Goal: Task Accomplishment & Management: Use online tool/utility

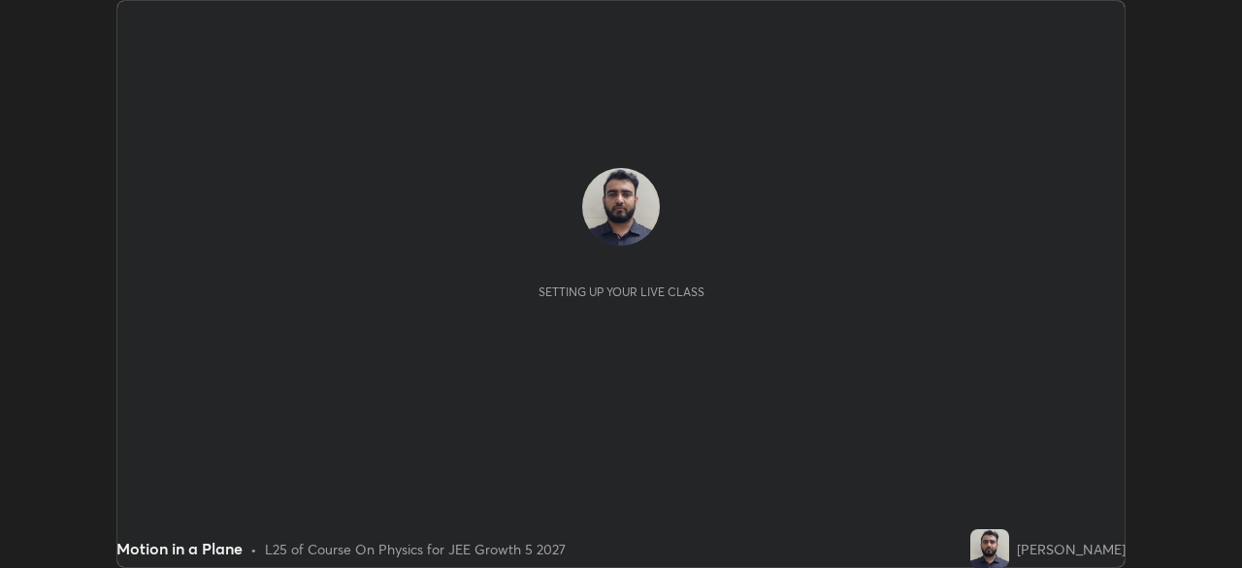
scroll to position [568, 1241]
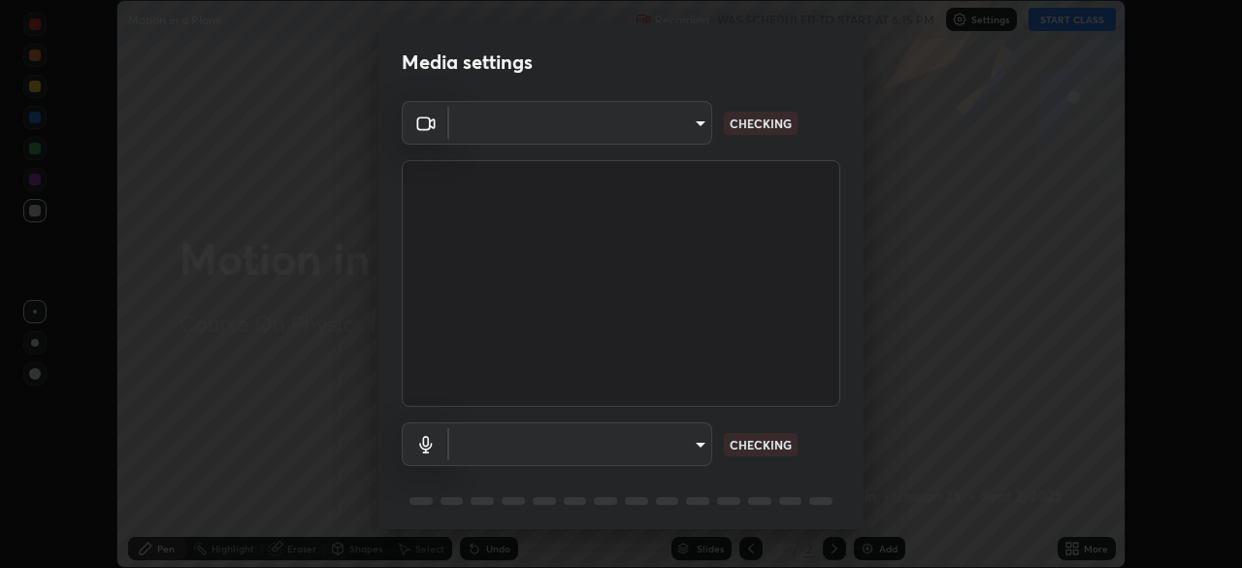
type input "ff6465fa9df79667cbc62c535247bcea1c521269595c4cf6ed44ce5b5e03fba8"
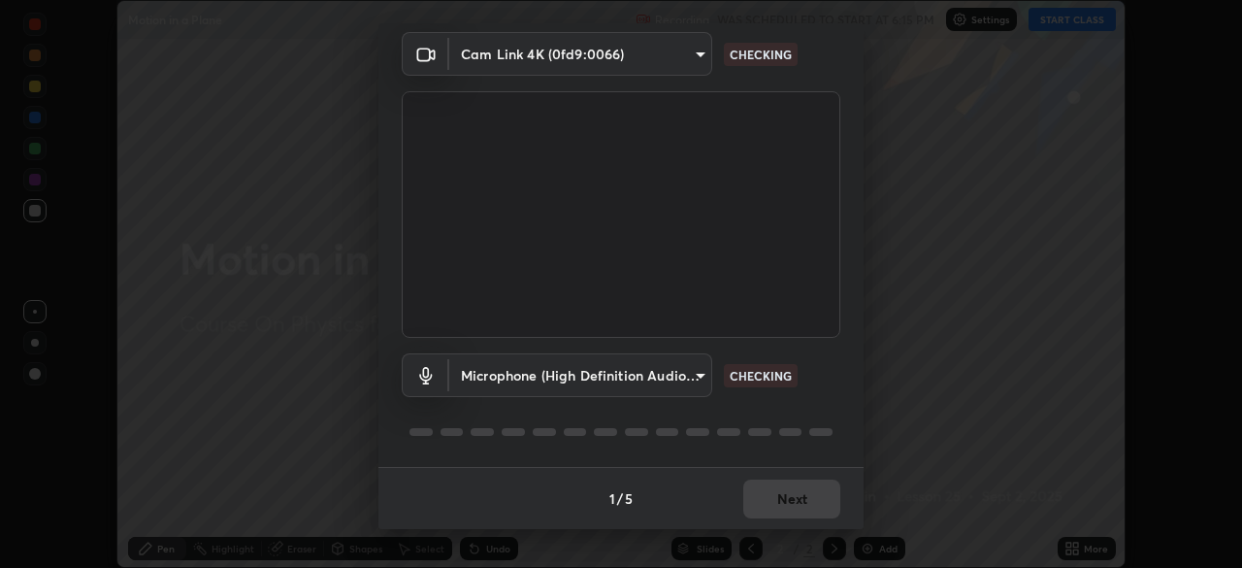
click at [678, 377] on body "Erase all Motion in a Plane Recording WAS SCHEDULED TO START AT 6:15 PM Setting…" at bounding box center [621, 284] width 1242 height 568
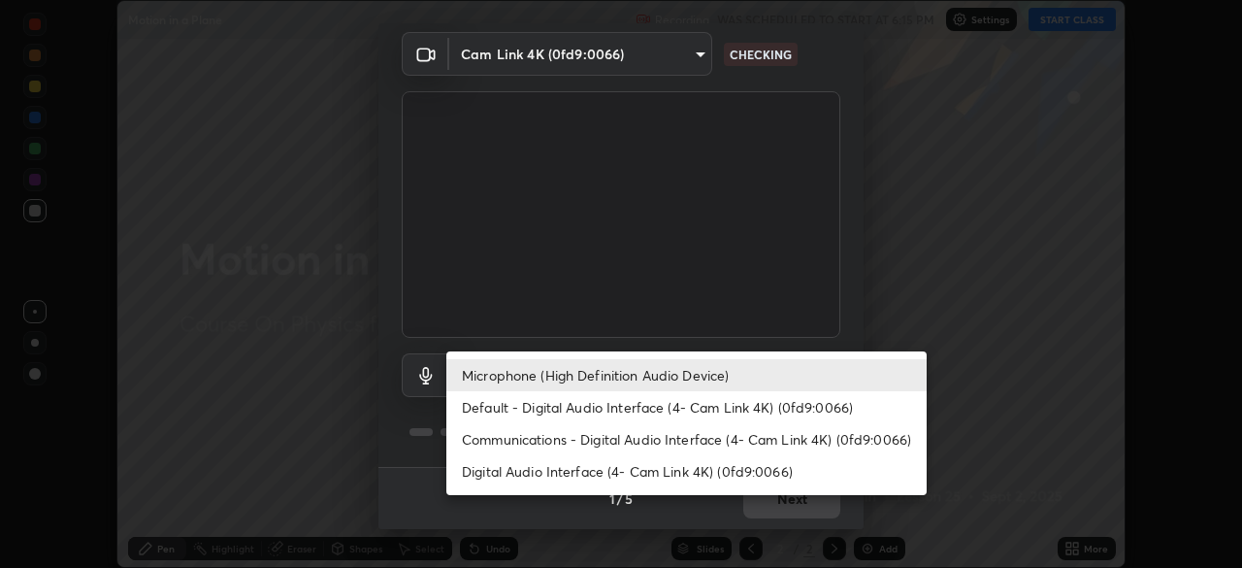
click at [667, 405] on li "Default - Digital Audio Interface (4- Cam Link 4K) (0fd9:0066)" at bounding box center [686, 407] width 480 height 32
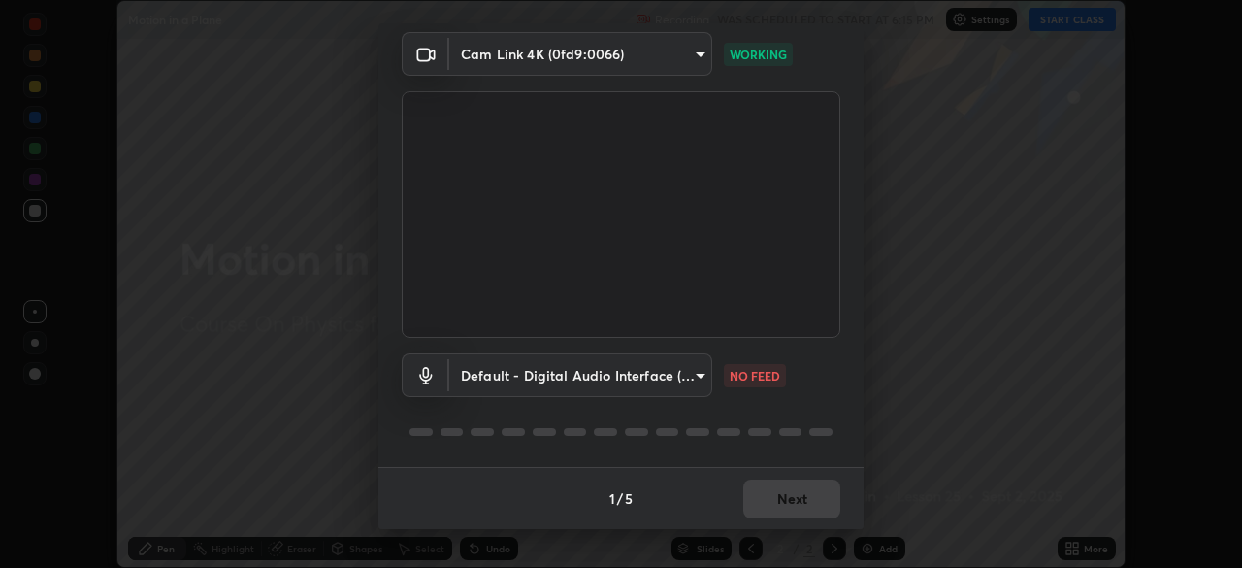
click at [680, 376] on body "Erase all Motion in a Plane Recording WAS SCHEDULED TO START AT 6:15 PM Setting…" at bounding box center [621, 284] width 1242 height 568
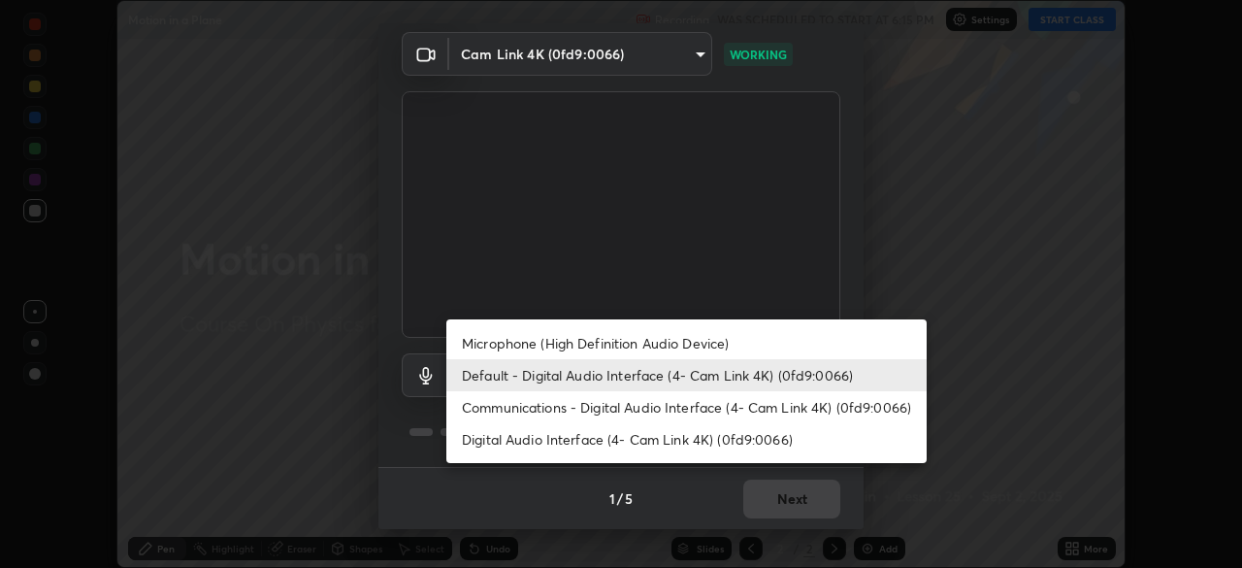
click at [685, 339] on li "Microphone (High Definition Audio Device)" at bounding box center [686, 343] width 480 height 32
type input "1760e94969d05d9e6a4a5f41d74c24fddd4f9200c4cb69cb8f0aec69e86784a2"
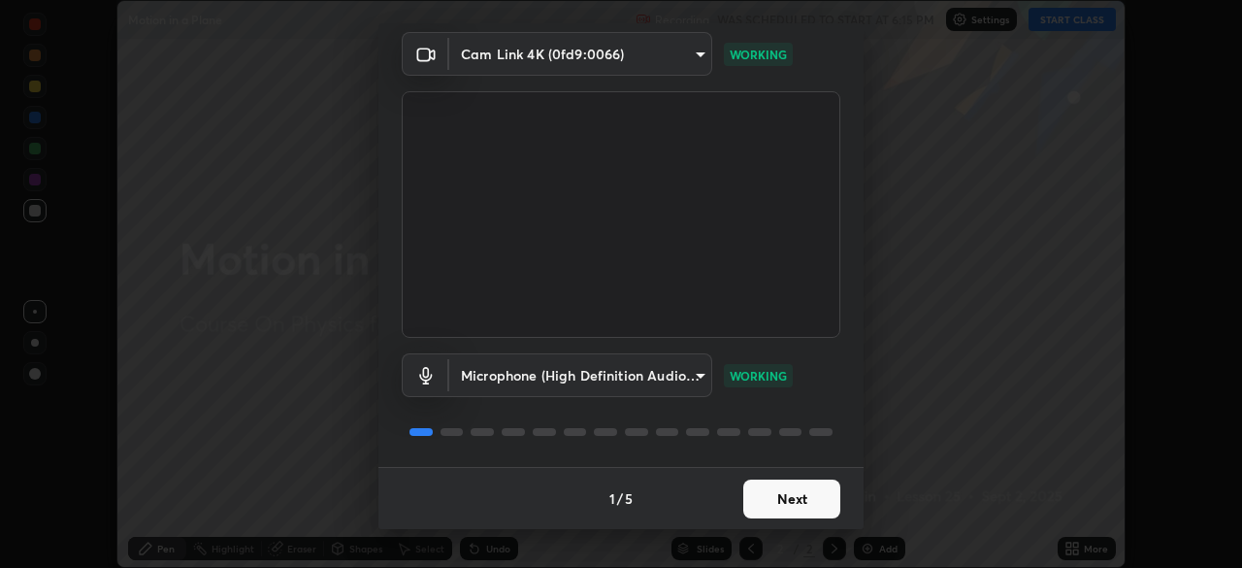
click at [772, 498] on button "Next" at bounding box center [791, 498] width 97 height 39
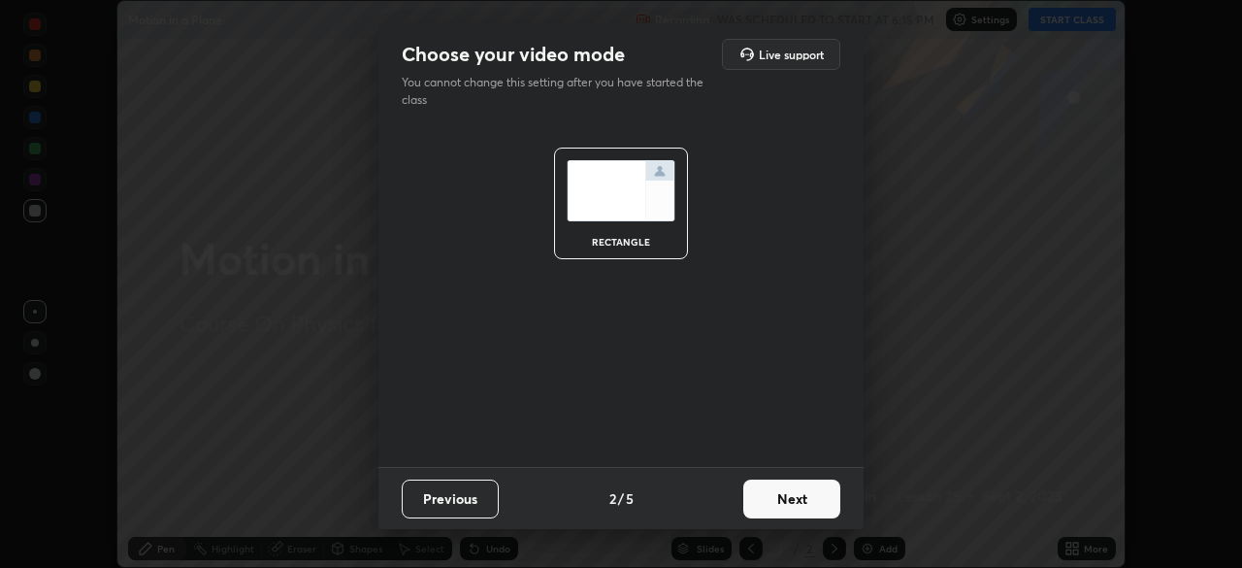
click at [777, 502] on button "Next" at bounding box center [791, 498] width 97 height 39
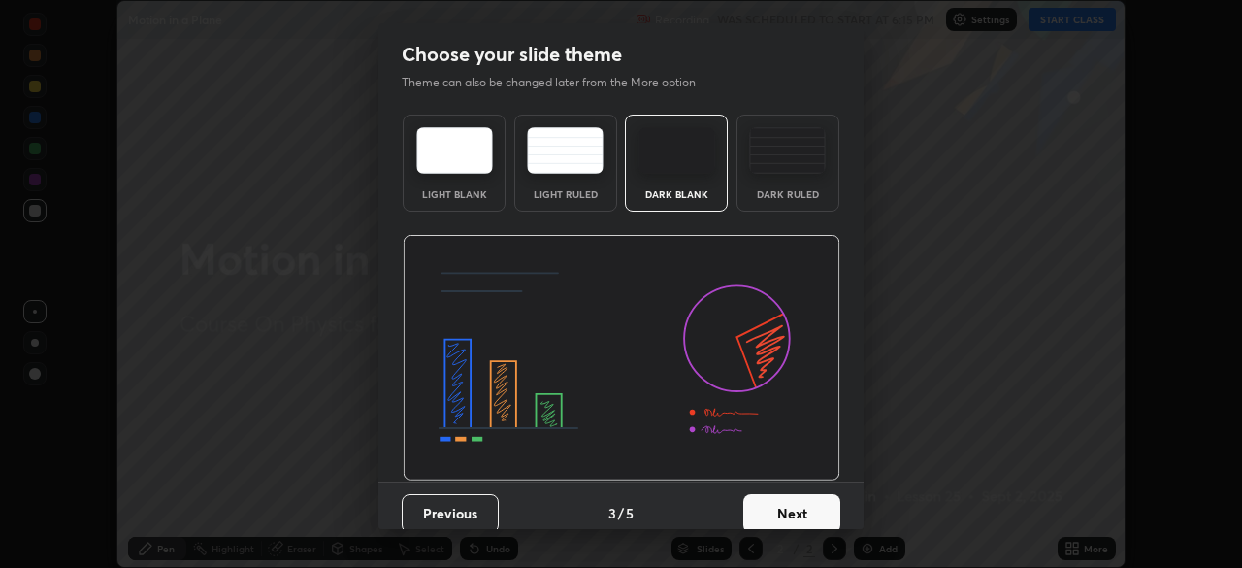
click at [777, 506] on button "Next" at bounding box center [791, 513] width 97 height 39
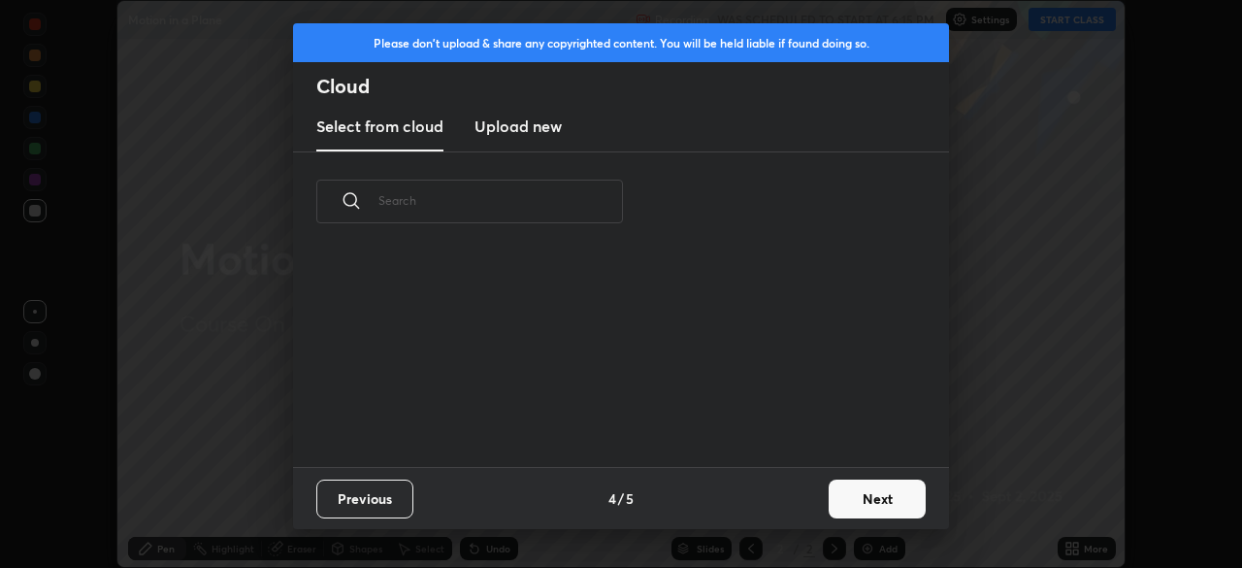
scroll to position [7, 11]
click at [848, 499] on button "Next" at bounding box center [877, 498] width 97 height 39
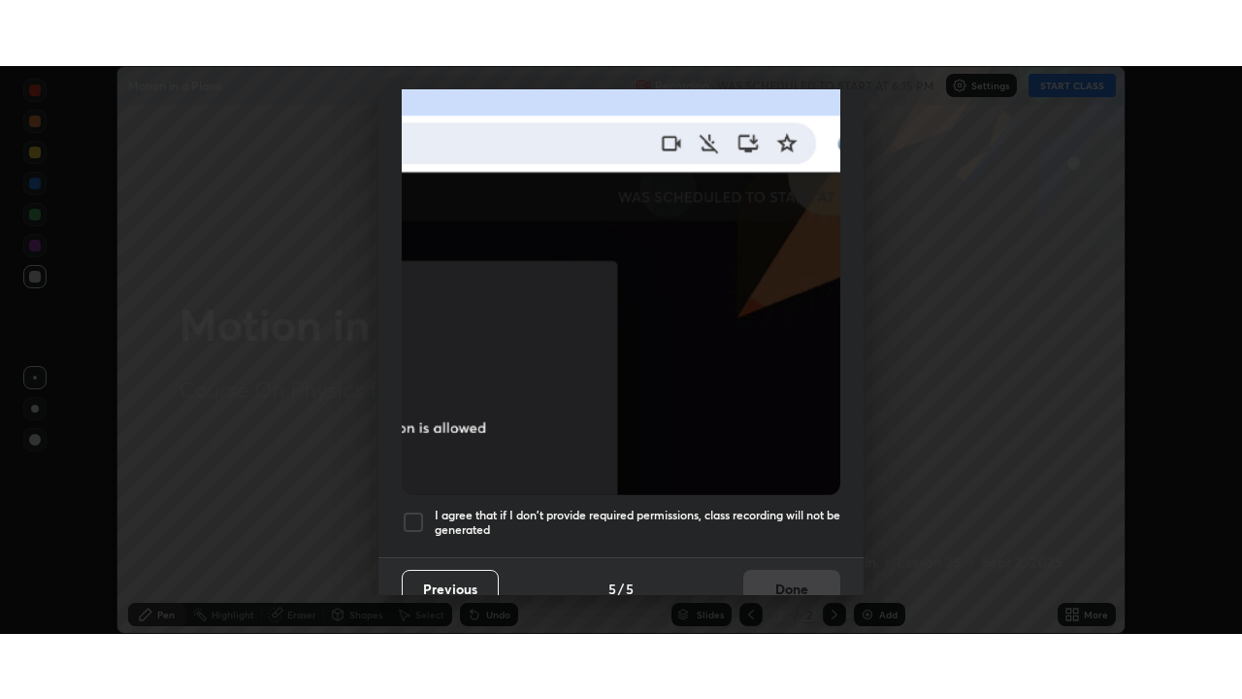
scroll to position [460, 0]
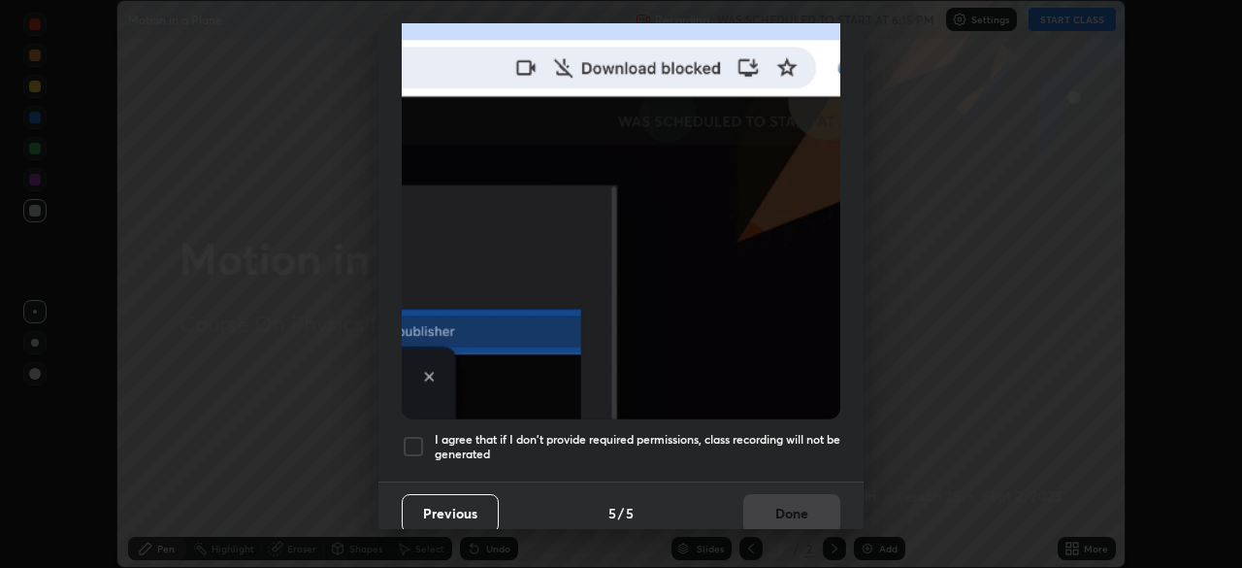
click at [714, 432] on h5 "I agree that if I don't provide required permissions, class recording will not …" at bounding box center [638, 447] width 406 height 30
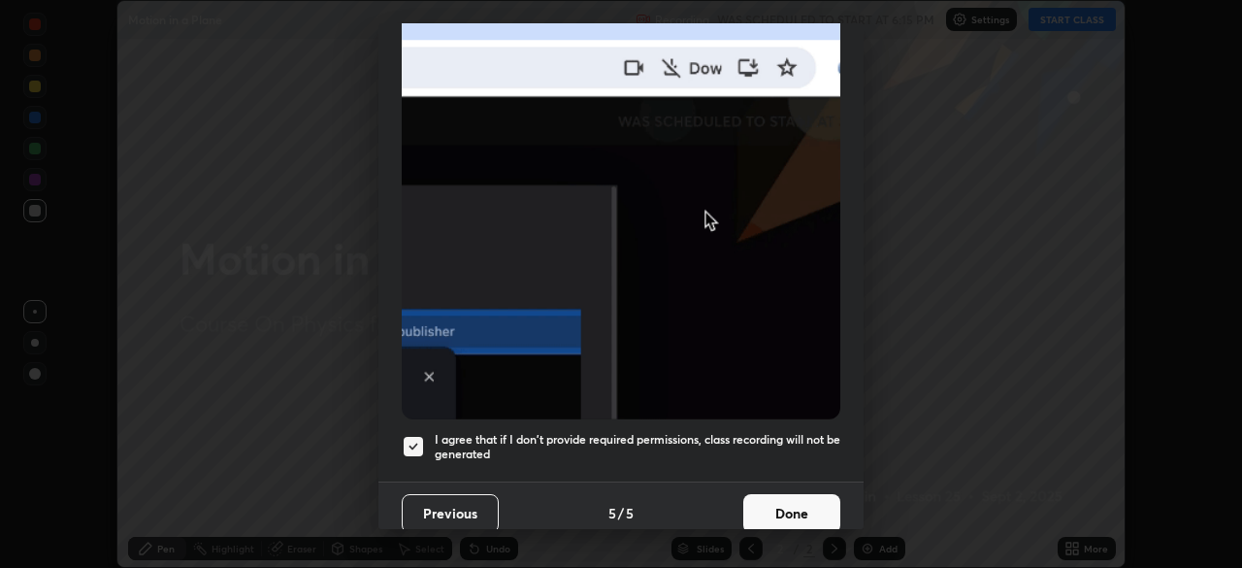
click at [755, 495] on button "Done" at bounding box center [791, 513] width 97 height 39
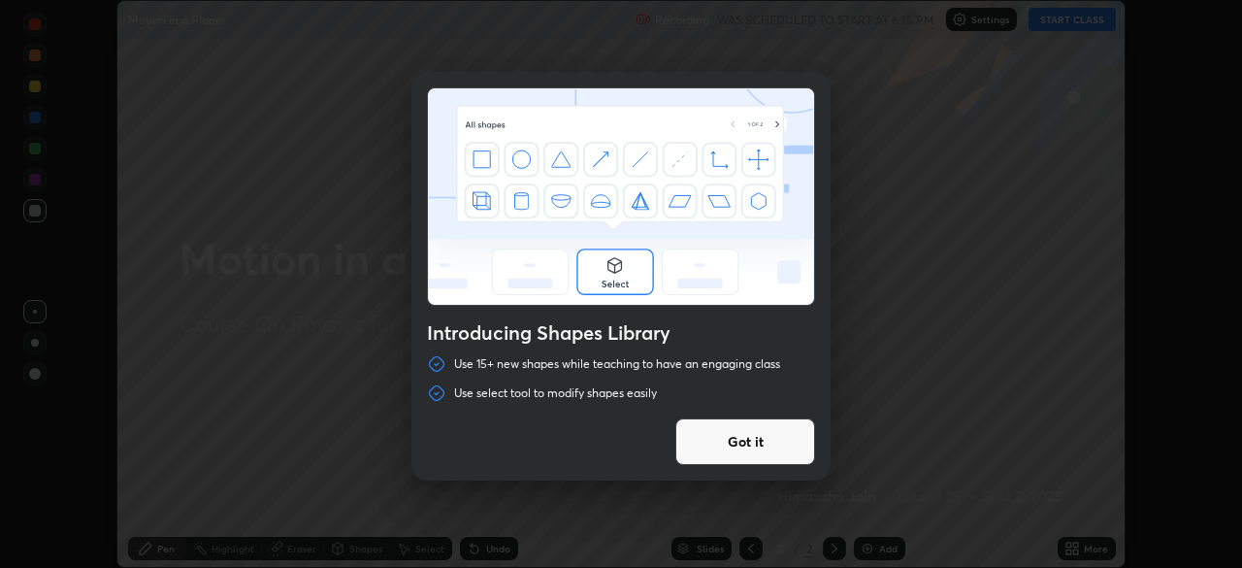
click at [1078, 545] on div "Introducing Shapes Library Use 15+ new shapes while teaching to have an engagin…" at bounding box center [621, 284] width 1242 height 568
click at [779, 442] on button "Got it" at bounding box center [745, 441] width 140 height 47
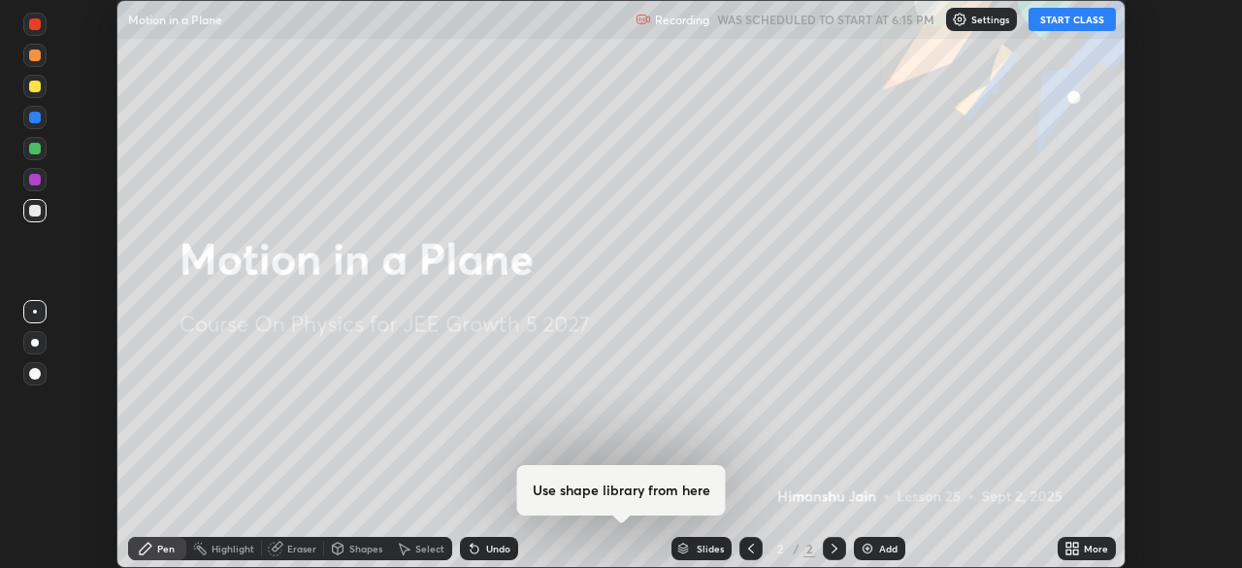
click at [1070, 546] on icon at bounding box center [1068, 544] width 5 height 5
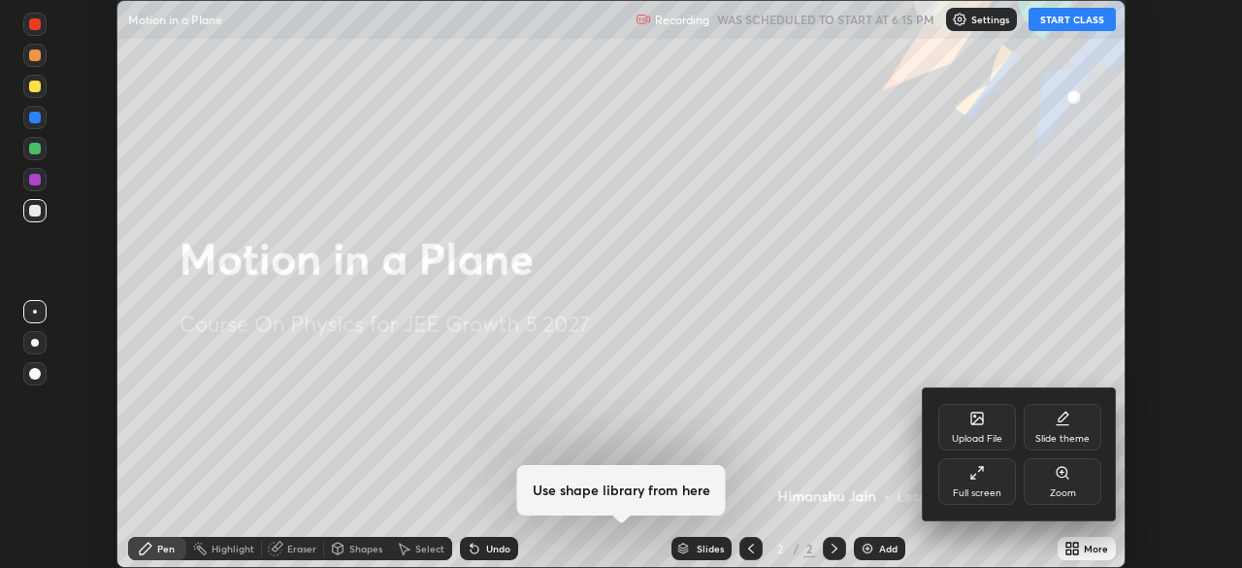
click at [963, 485] on div "Full screen" at bounding box center [977, 481] width 78 height 47
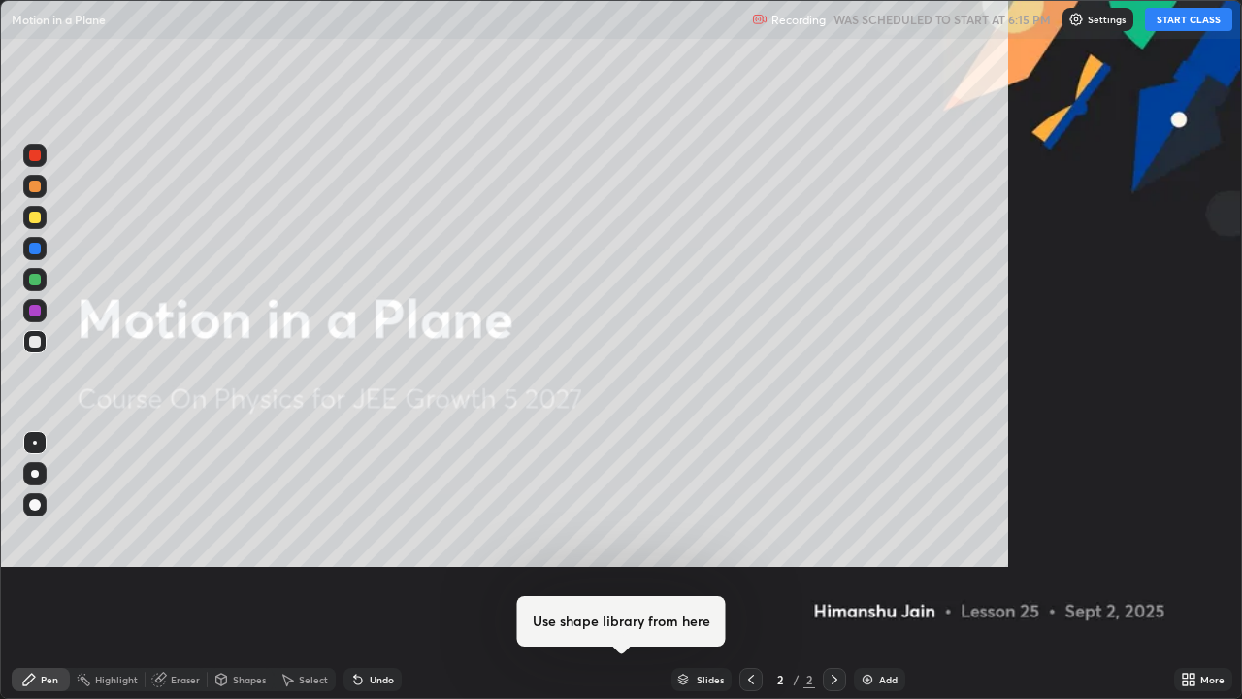
scroll to position [699, 1242]
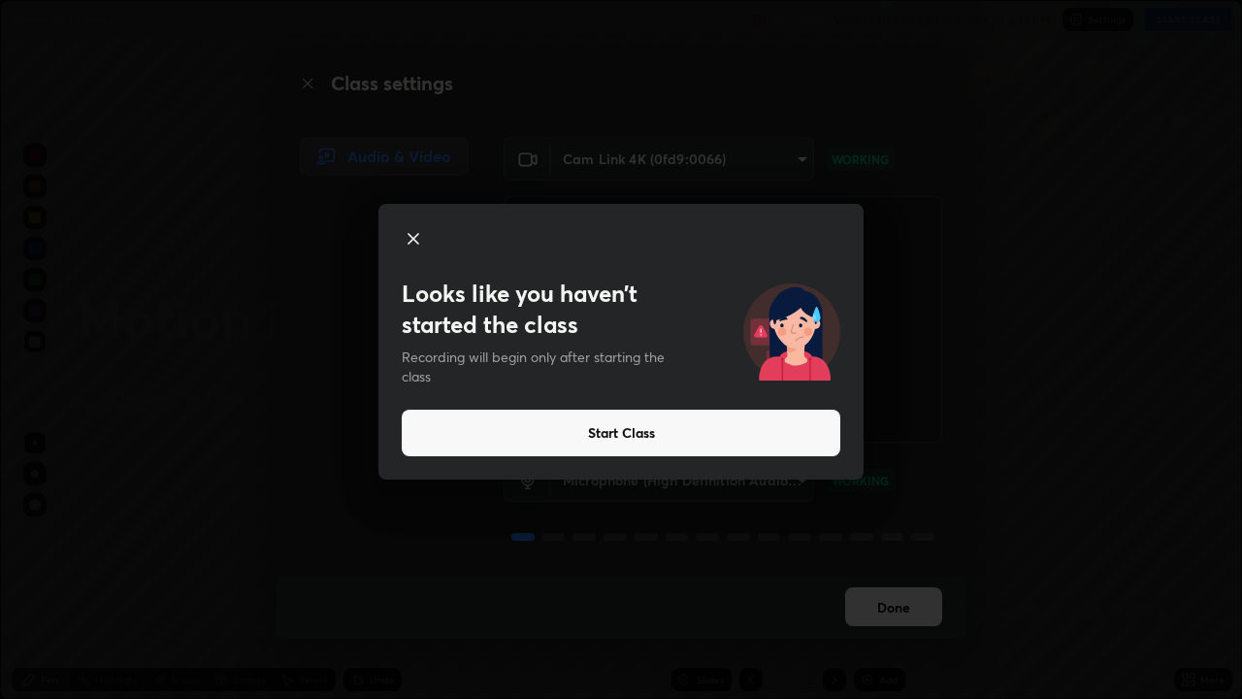
click at [799, 433] on button "Start Class" at bounding box center [621, 432] width 439 height 47
click at [896, 567] on div "Looks like you haven’t started the class Recording will begin only after starti…" at bounding box center [621, 349] width 1242 height 699
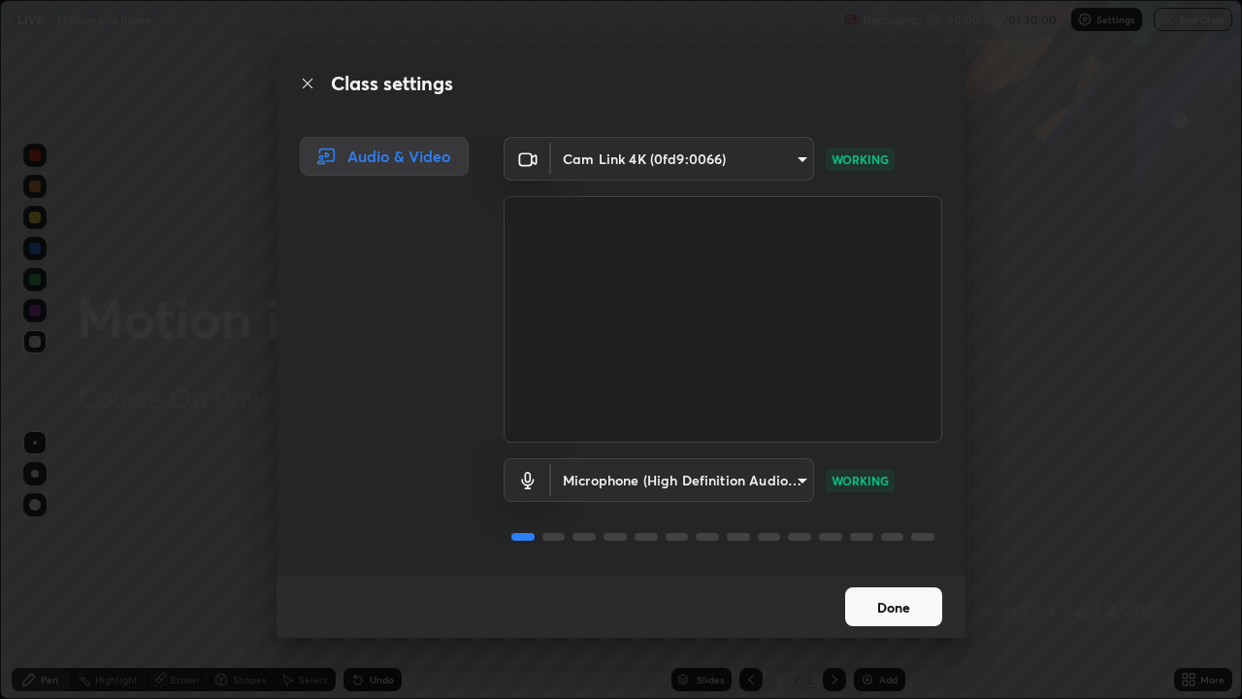
click at [737, 437] on video at bounding box center [723, 319] width 439 height 246
click at [899, 567] on button "Done" at bounding box center [893, 606] width 97 height 39
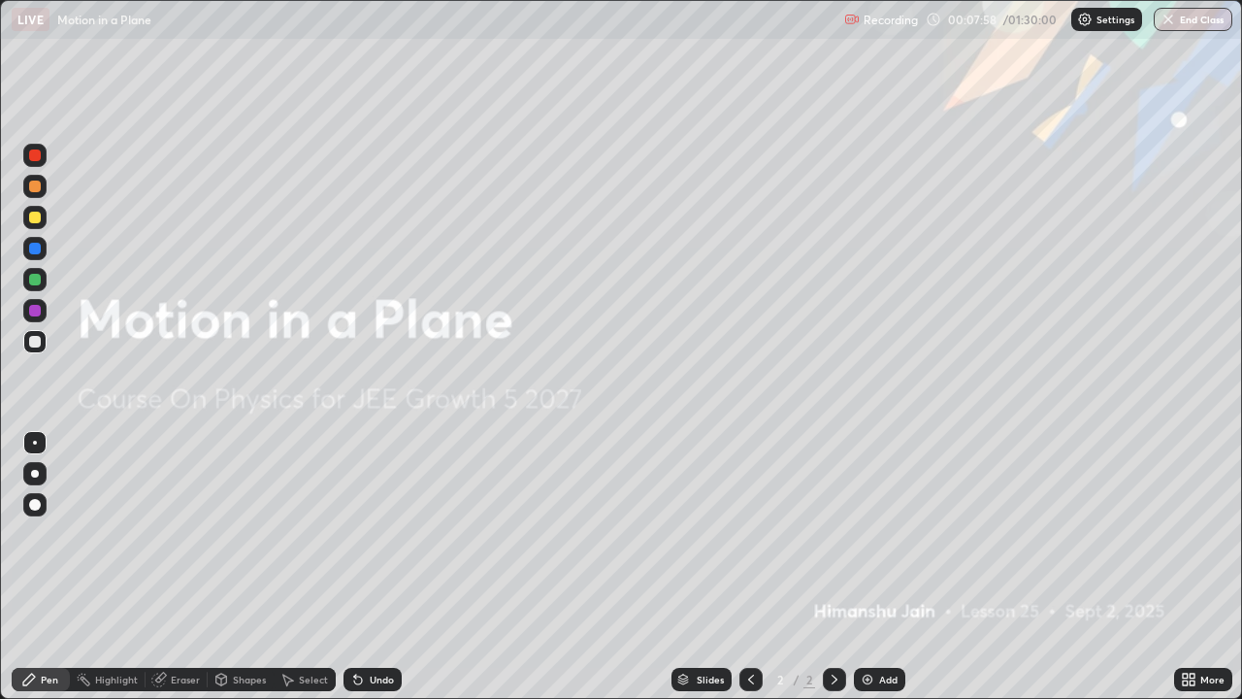
click at [890, 567] on div "Add" at bounding box center [888, 679] width 18 height 10
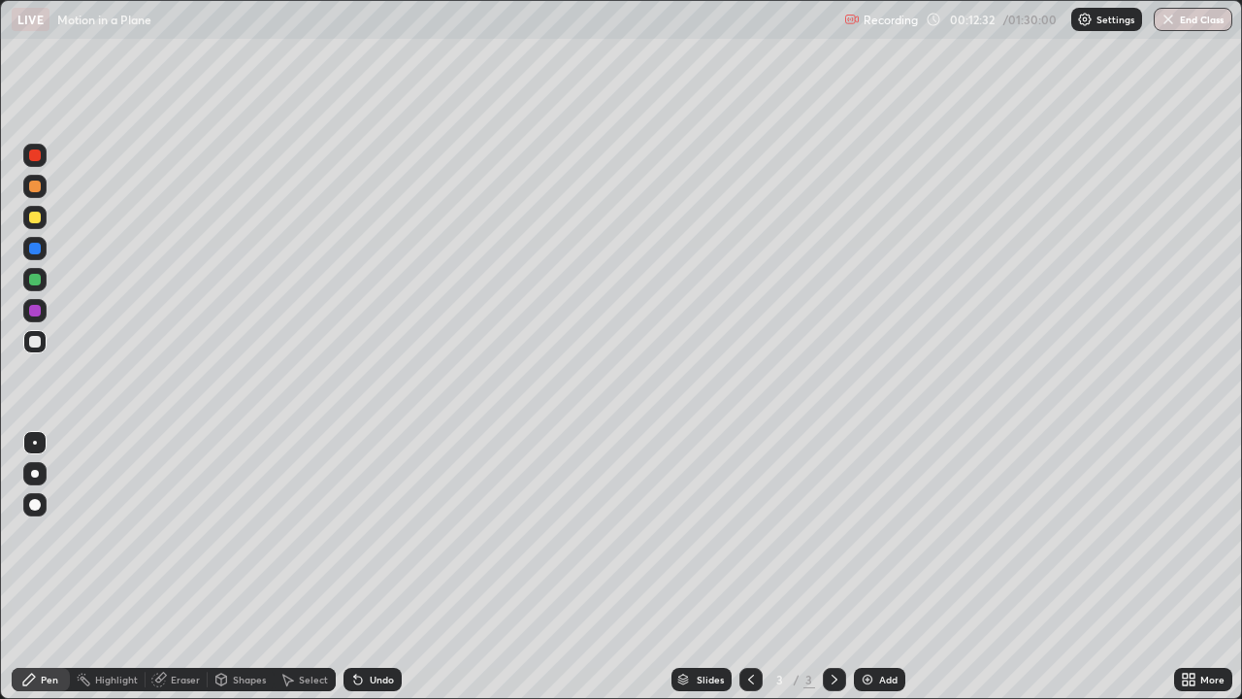
click at [895, 567] on div "Add" at bounding box center [888, 679] width 18 height 10
click at [244, 567] on div "Shapes" at bounding box center [249, 679] width 33 height 10
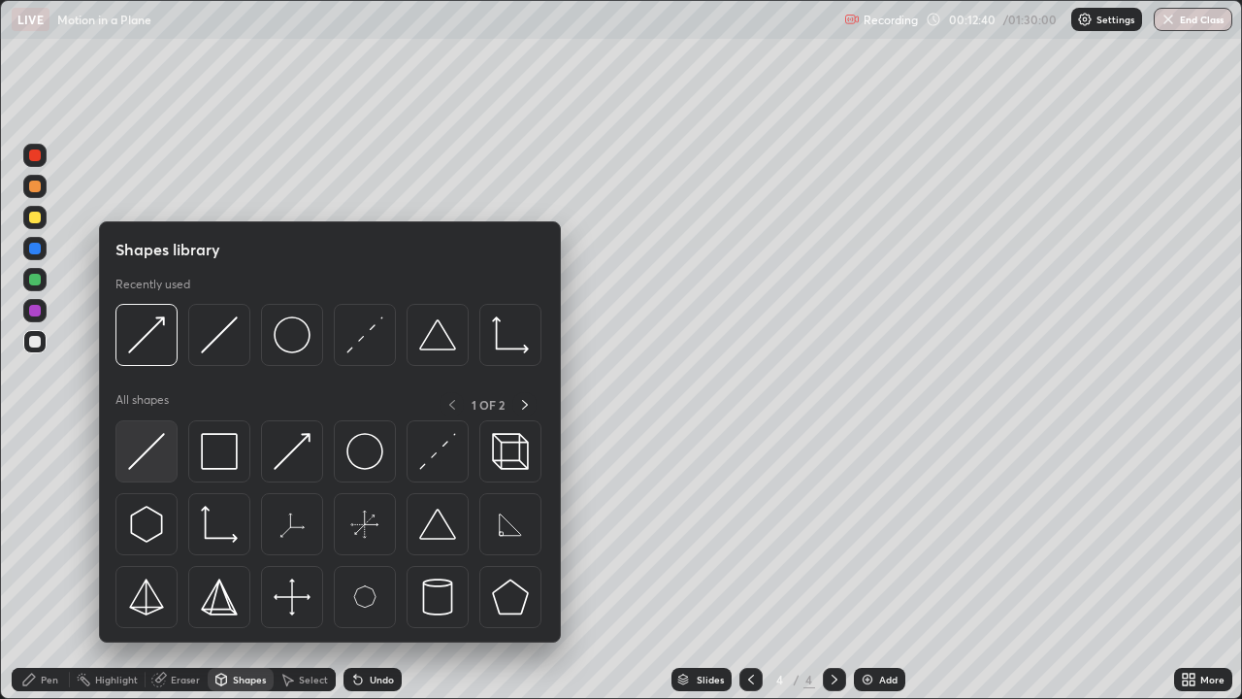
click at [159, 446] on img at bounding box center [146, 451] width 37 height 37
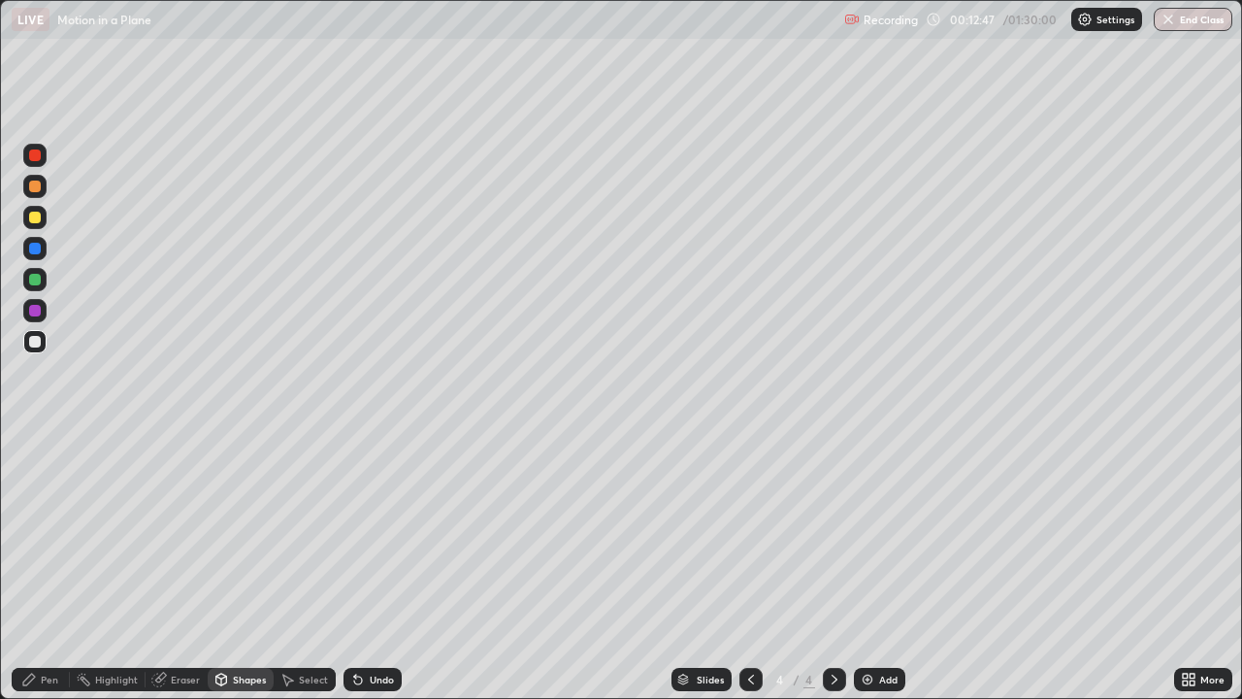
click at [237, 567] on div "Shapes" at bounding box center [241, 679] width 66 height 23
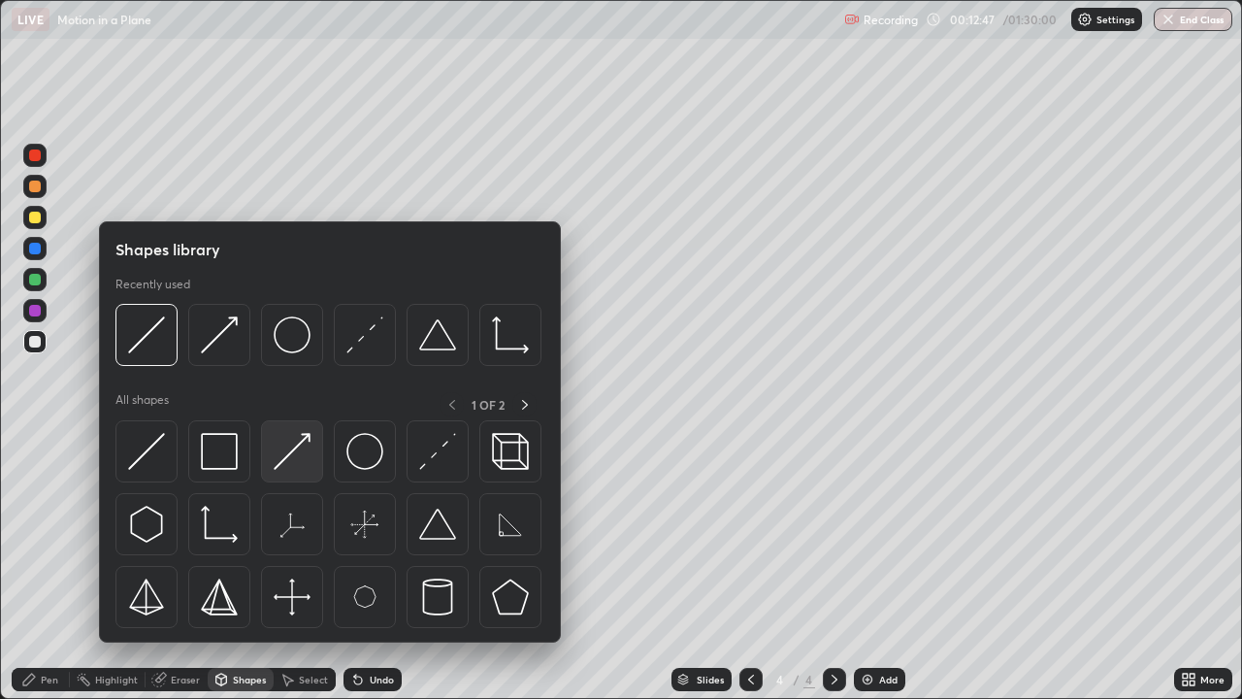
click at [285, 461] on img at bounding box center [292, 451] width 37 height 37
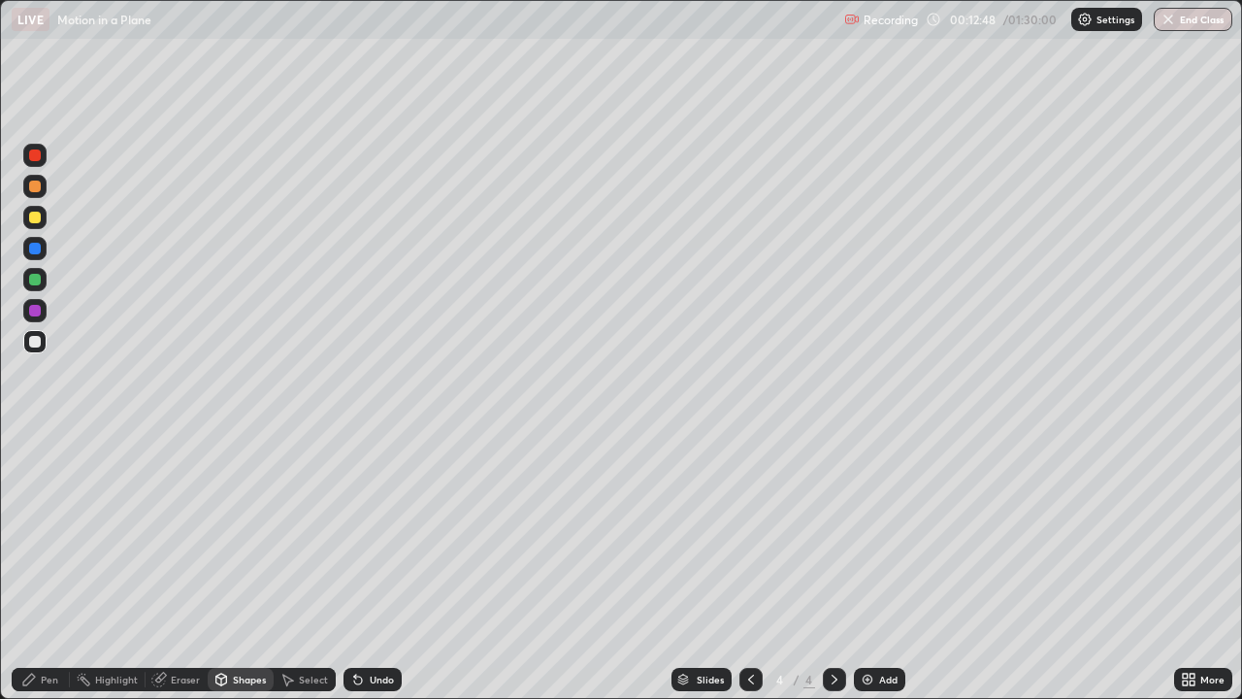
click at [45, 278] on div at bounding box center [34, 279] width 23 height 23
click at [38, 567] on div "Pen" at bounding box center [41, 679] width 58 height 23
click at [37, 309] on div at bounding box center [35, 311] width 12 height 12
click at [884, 567] on div "Add" at bounding box center [888, 679] width 18 height 10
click at [251, 567] on div "Shapes" at bounding box center [249, 679] width 33 height 10
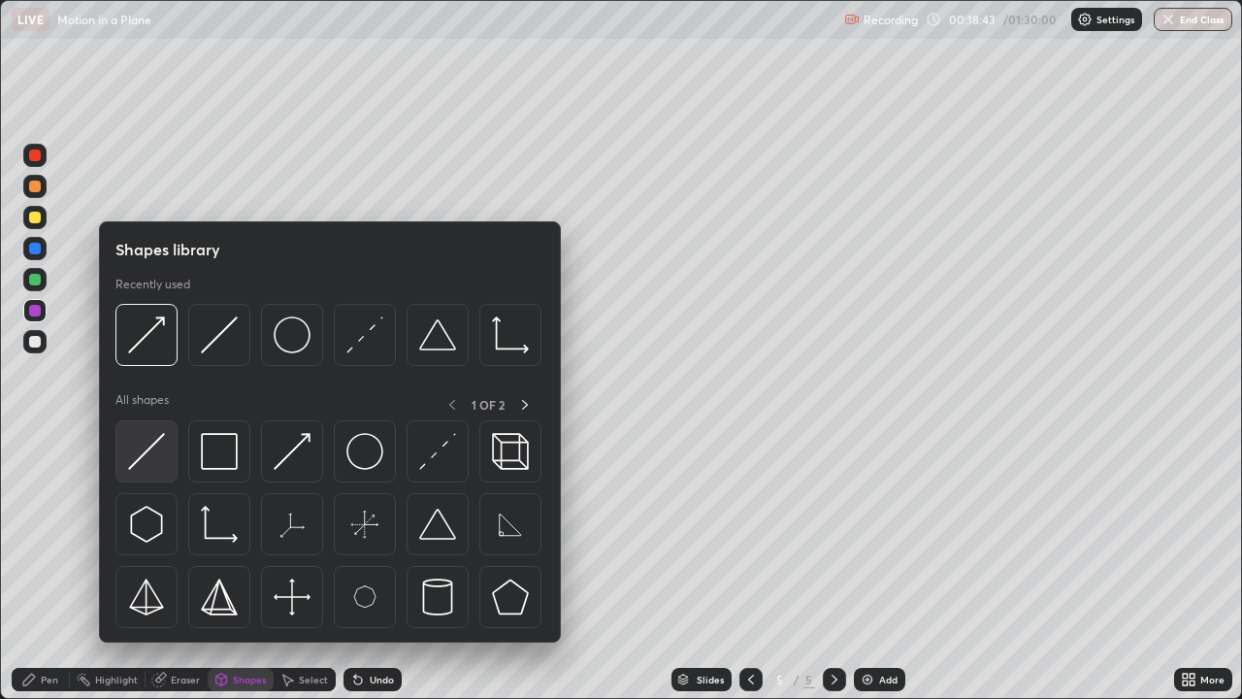
click at [156, 461] on img at bounding box center [146, 451] width 37 height 37
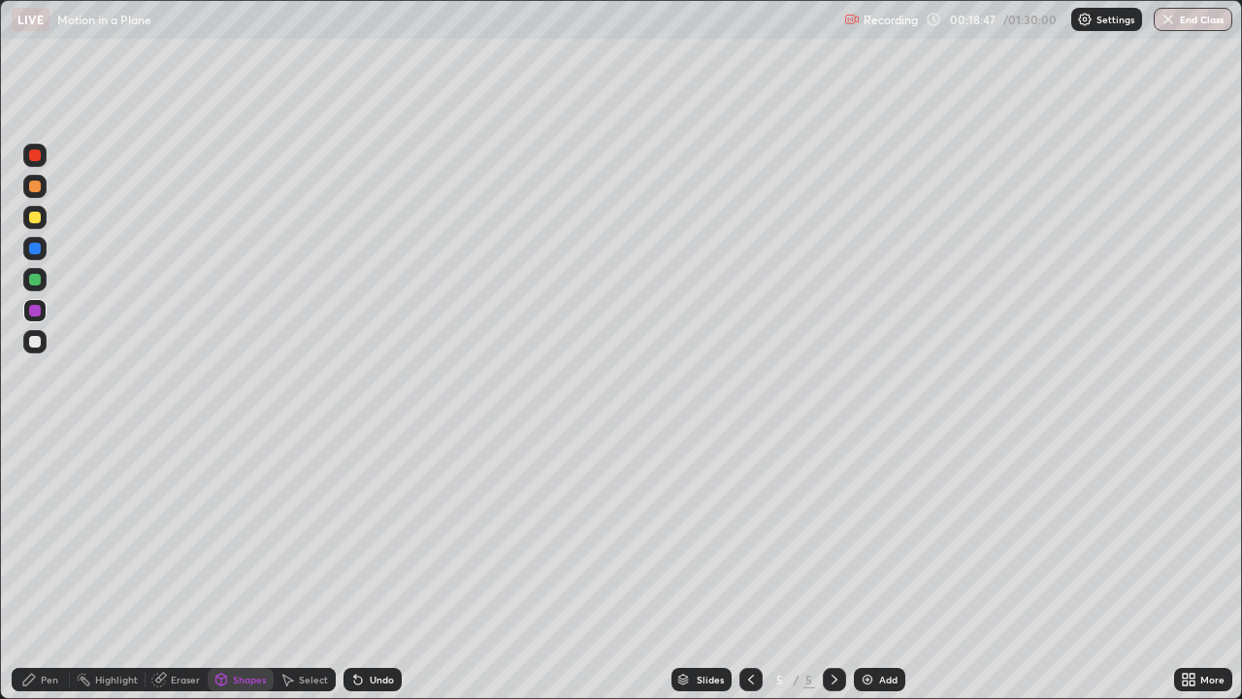
click at [255, 567] on div "Shapes" at bounding box center [249, 679] width 33 height 10
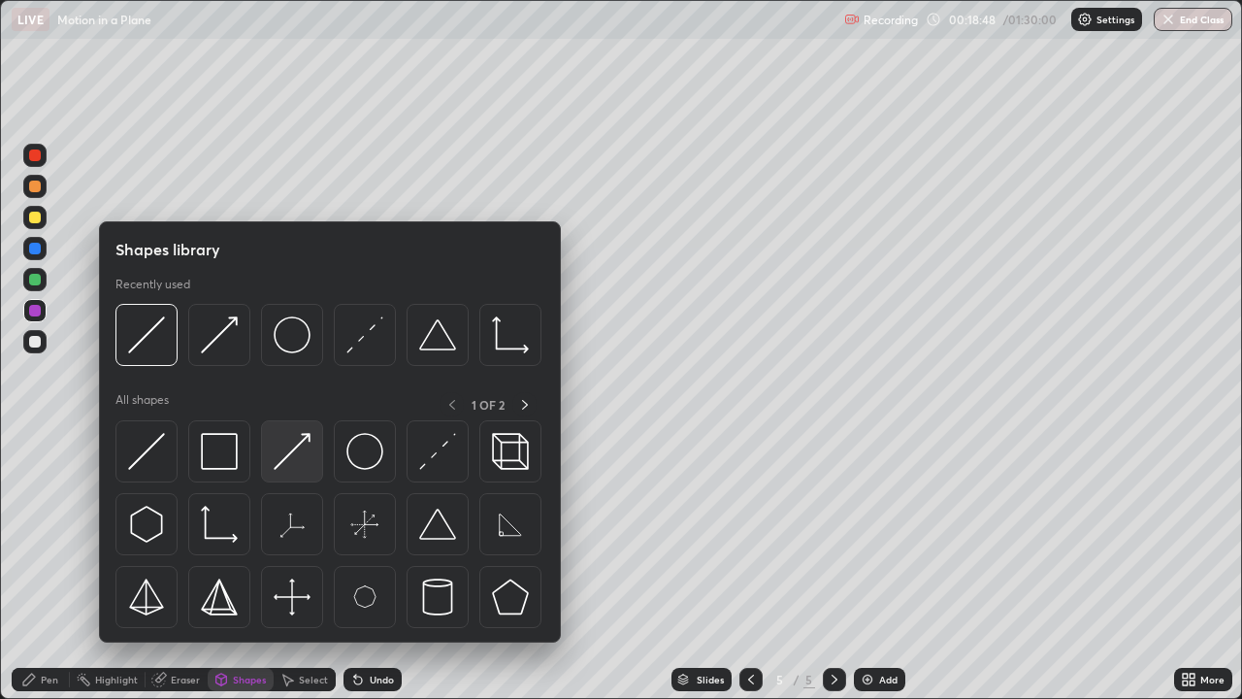
click at [299, 467] on img at bounding box center [292, 451] width 37 height 37
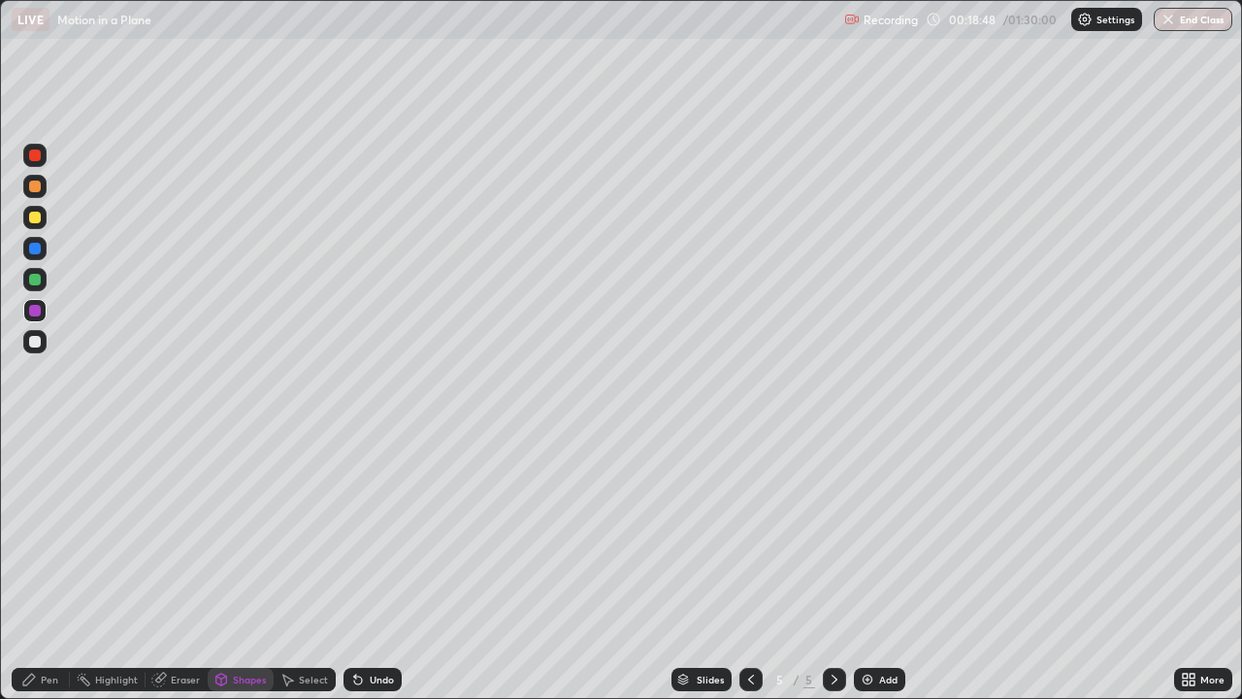
click at [37, 286] on div at bounding box center [34, 279] width 23 height 23
click at [244, 567] on div "Shapes" at bounding box center [249, 679] width 33 height 10
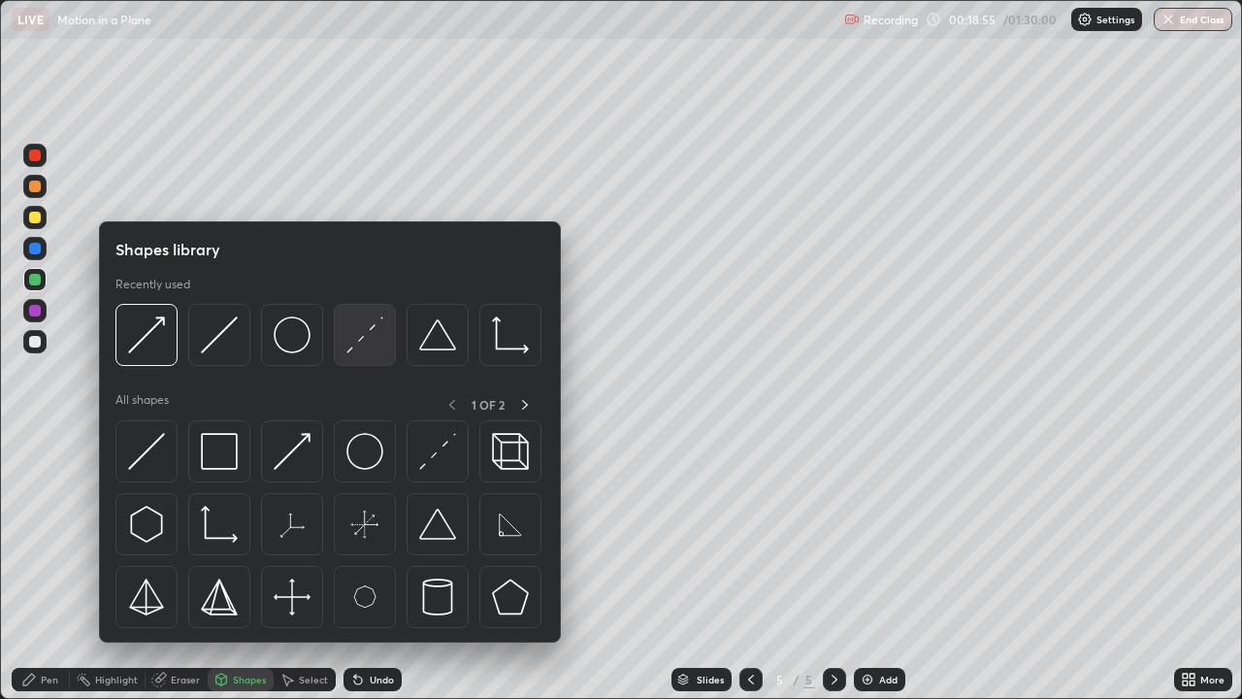
click at [360, 350] on img at bounding box center [364, 334] width 37 height 37
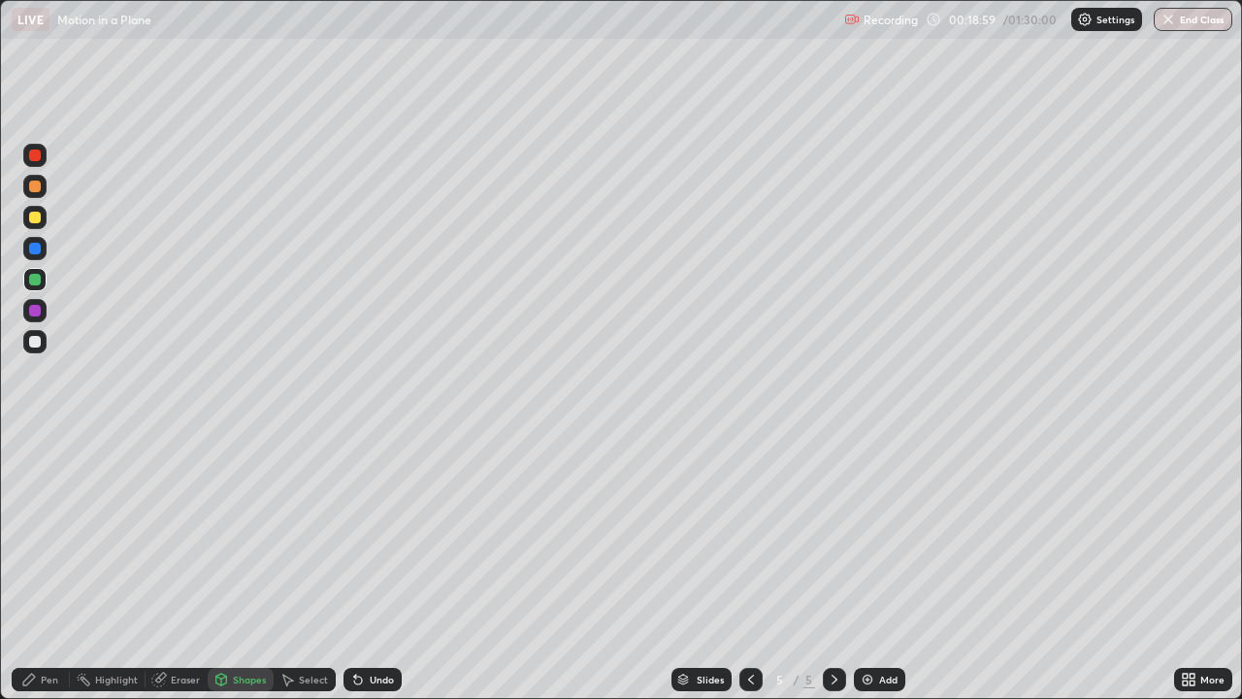
click at [40, 567] on div "Pen" at bounding box center [41, 679] width 58 height 23
click at [50, 316] on div "Erase all" at bounding box center [35, 349] width 47 height 621
click at [390, 567] on div "Undo" at bounding box center [369, 679] width 66 height 39
click at [38, 314] on div at bounding box center [35, 311] width 12 height 12
click at [891, 567] on div "Add" at bounding box center [888, 679] width 18 height 10
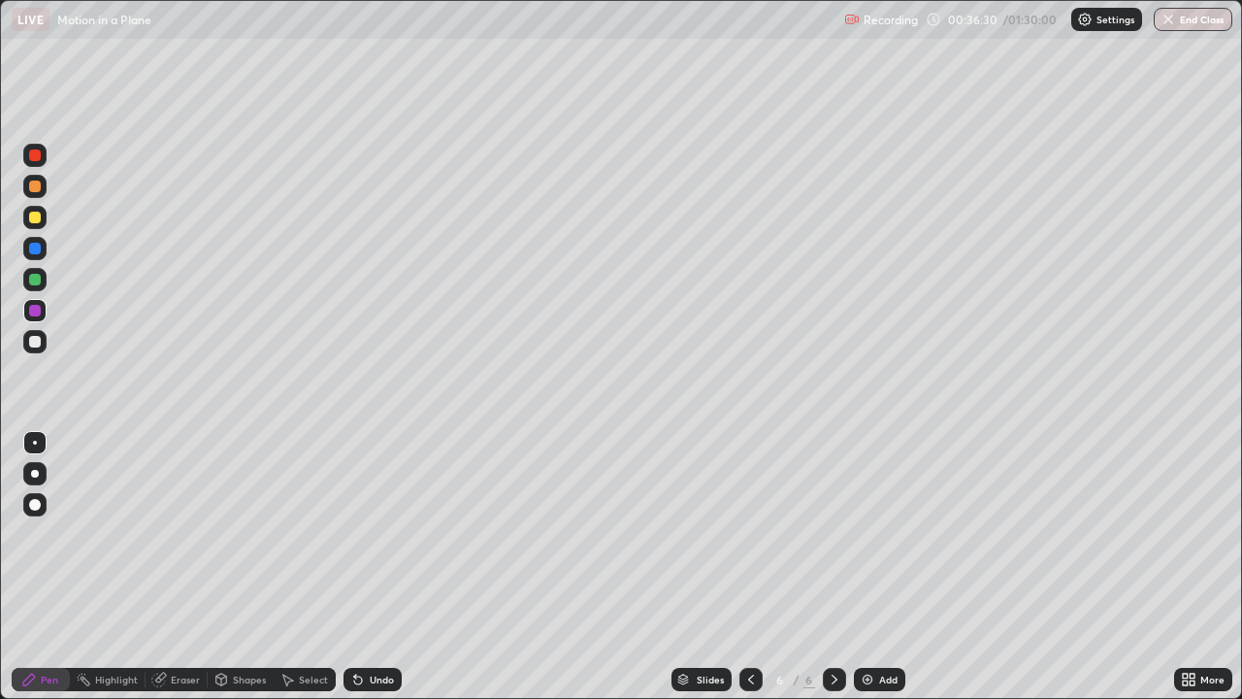
click at [883, 567] on div "Add" at bounding box center [888, 679] width 18 height 10
click at [879, 567] on div "Add" at bounding box center [879, 679] width 51 height 23
click at [251, 567] on div "Shapes" at bounding box center [249, 679] width 33 height 10
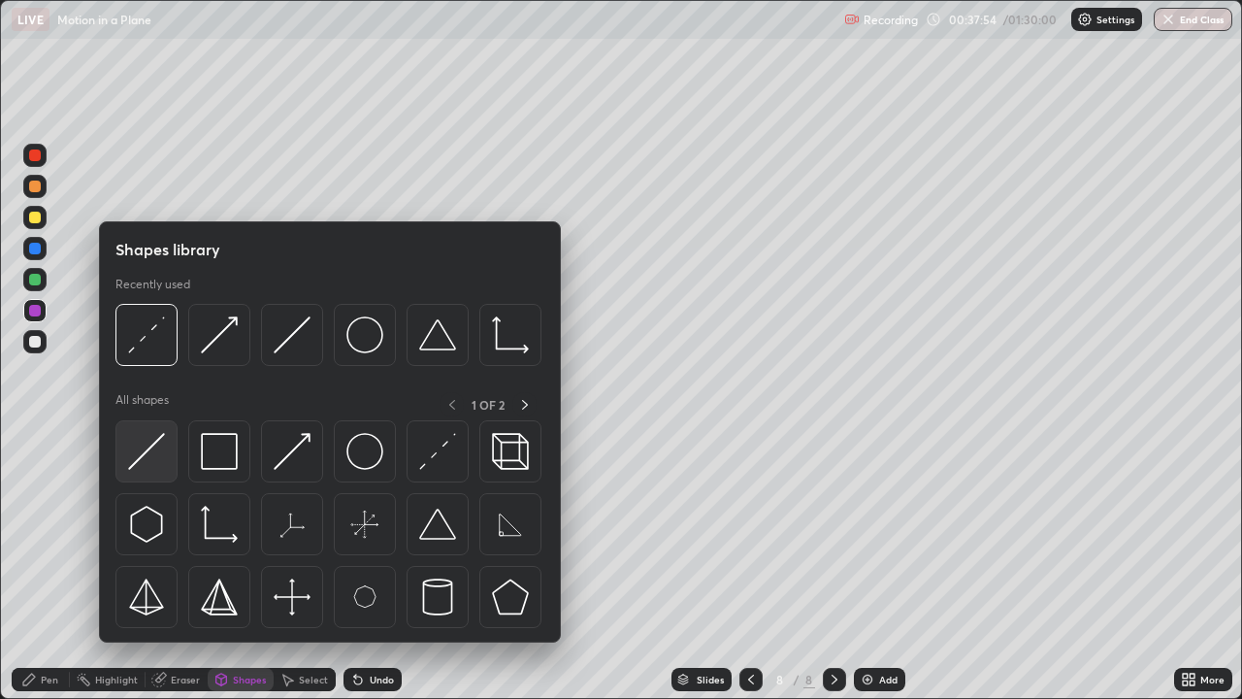
click at [151, 466] on img at bounding box center [146, 451] width 37 height 37
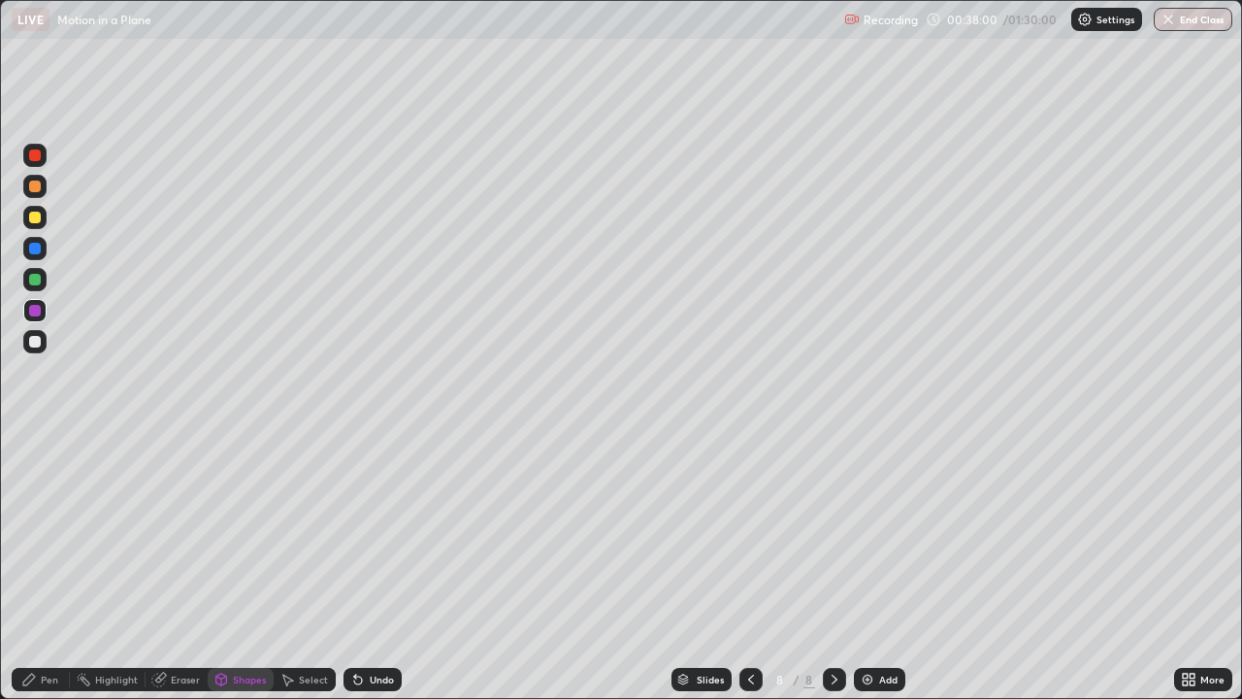
click at [238, 567] on div "Shapes" at bounding box center [241, 679] width 66 height 23
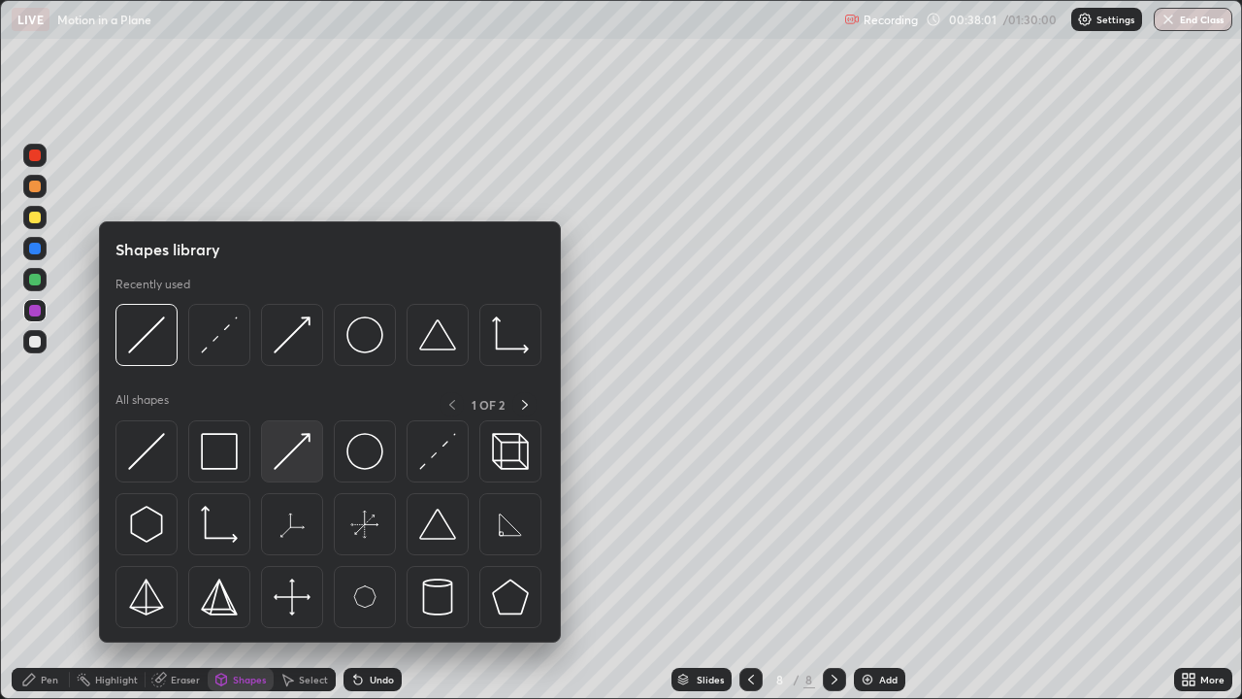
click at [302, 449] on img at bounding box center [292, 451] width 37 height 37
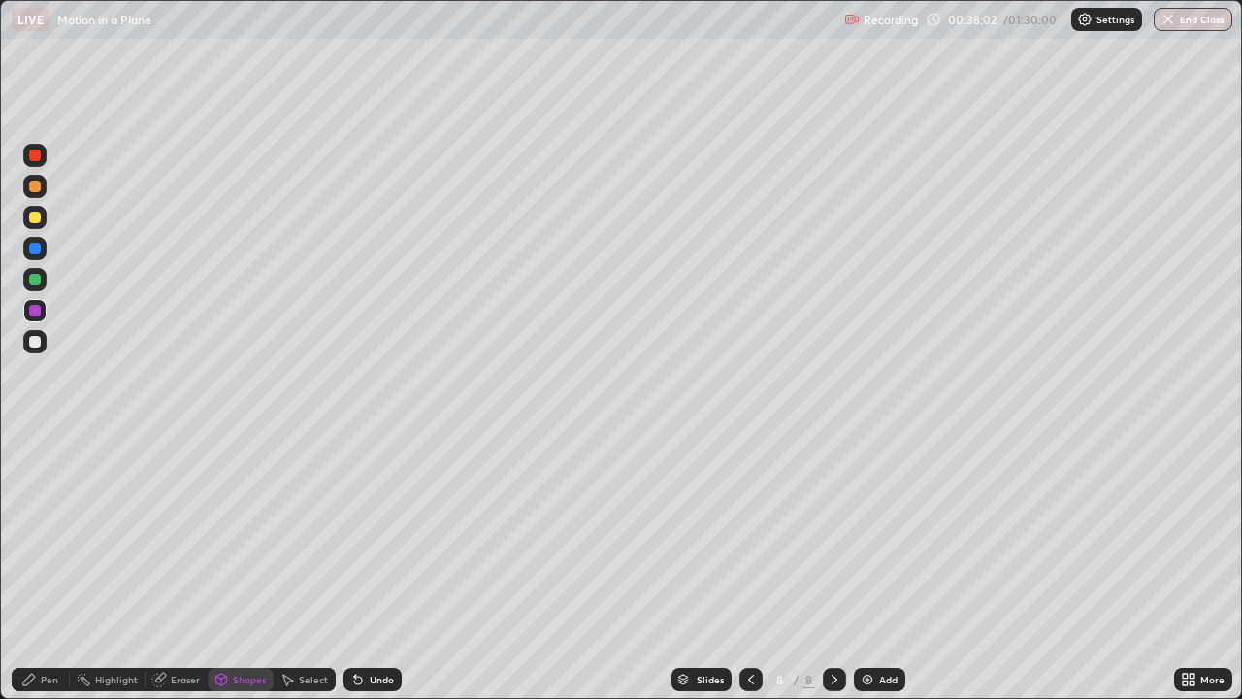
click at [40, 281] on div at bounding box center [35, 280] width 12 height 12
click at [52, 567] on div "Pen" at bounding box center [49, 679] width 17 height 10
click at [254, 567] on div "Shapes" at bounding box center [249, 679] width 33 height 10
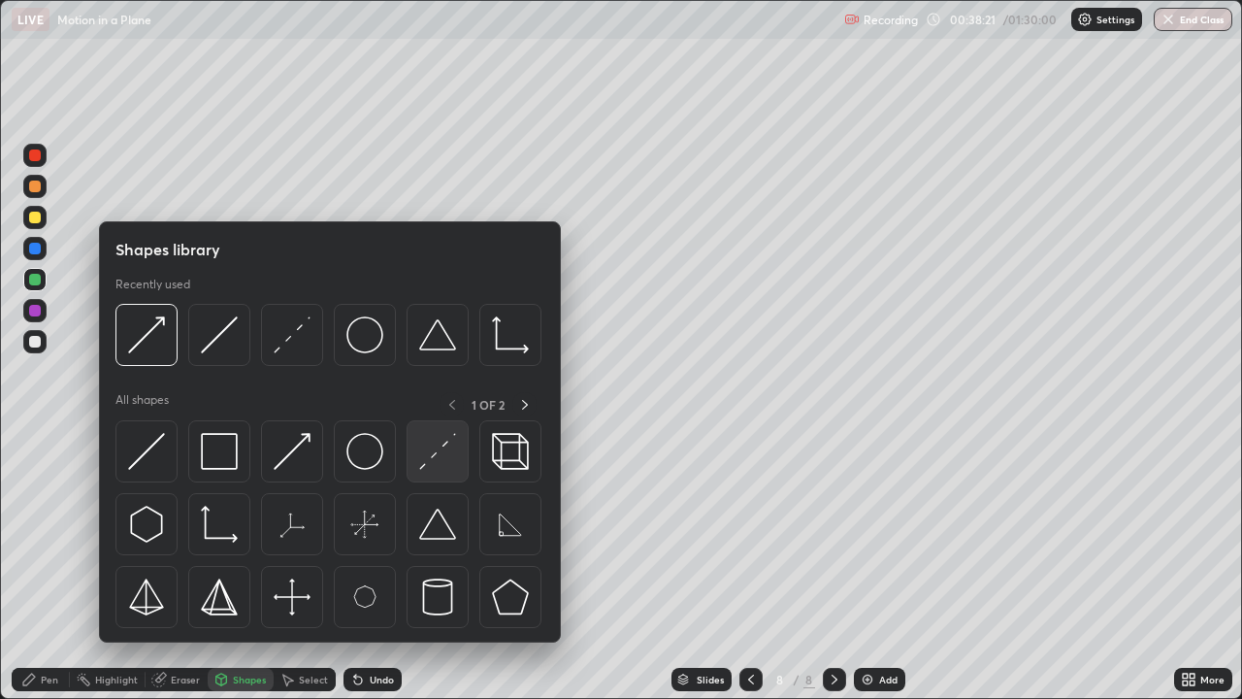
click at [449, 457] on img at bounding box center [437, 451] width 37 height 37
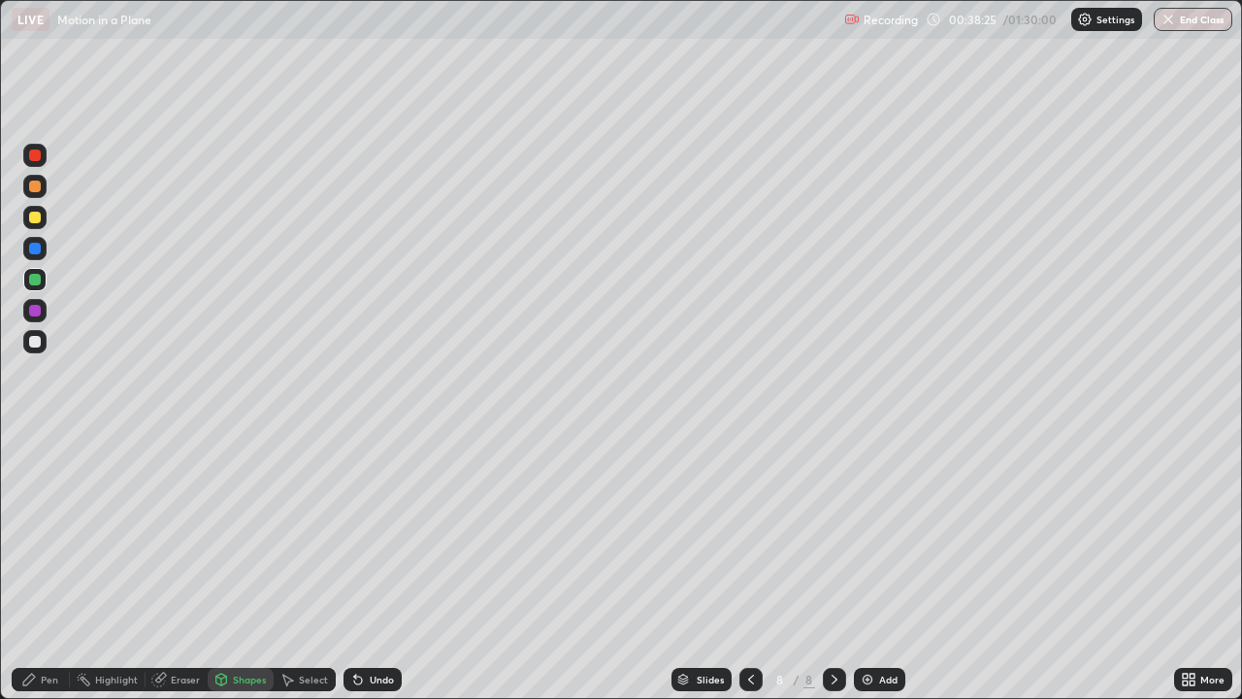
click at [49, 567] on div "Pen" at bounding box center [49, 679] width 17 height 10
click at [45, 250] on div at bounding box center [34, 248] width 23 height 23
click at [255, 567] on div "Shapes" at bounding box center [249, 679] width 33 height 10
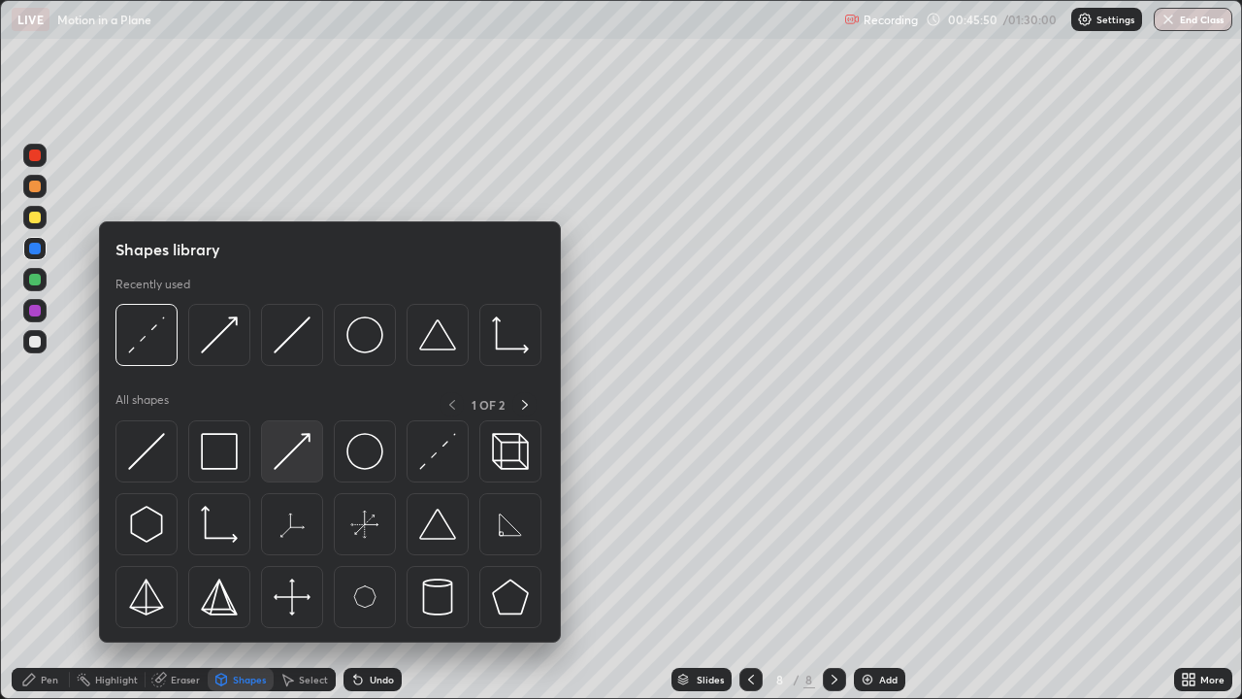
click at [311, 449] on div at bounding box center [292, 451] width 62 height 62
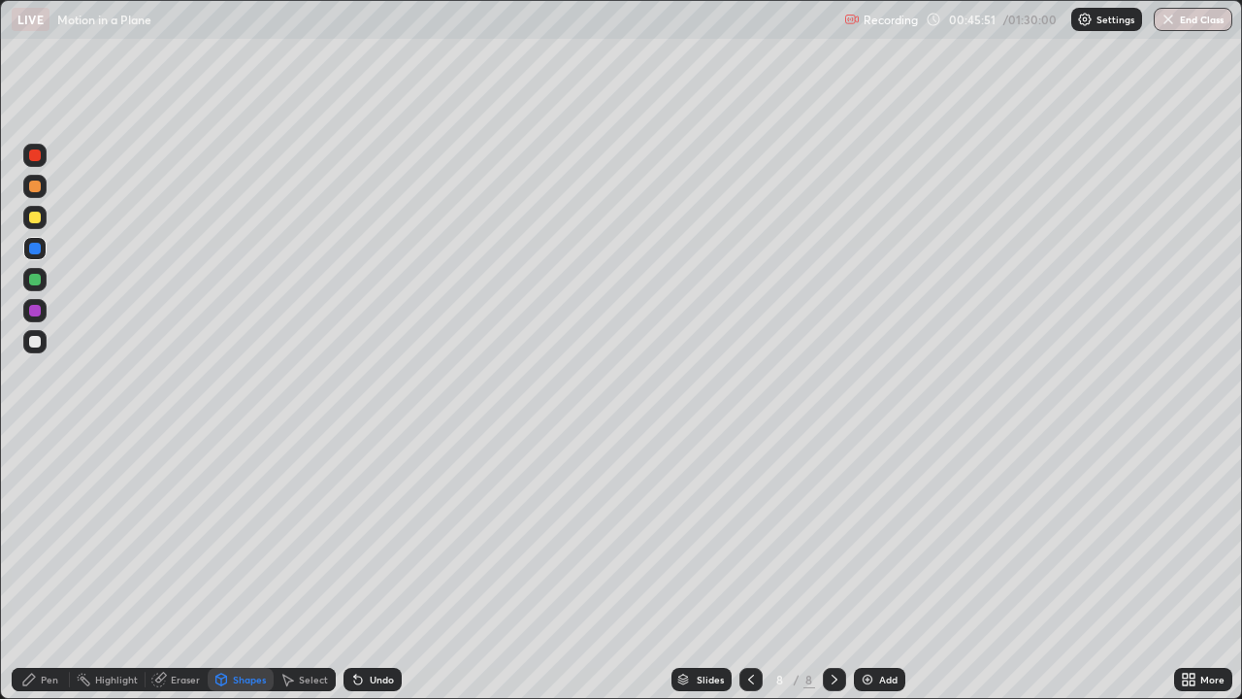
click at [40, 223] on div at bounding box center [34, 217] width 23 height 23
click at [67, 567] on div "Pen" at bounding box center [41, 679] width 58 height 23
click at [370, 567] on div "Undo" at bounding box center [382, 679] width 24 height 10
click at [377, 567] on div "Undo" at bounding box center [382, 679] width 24 height 10
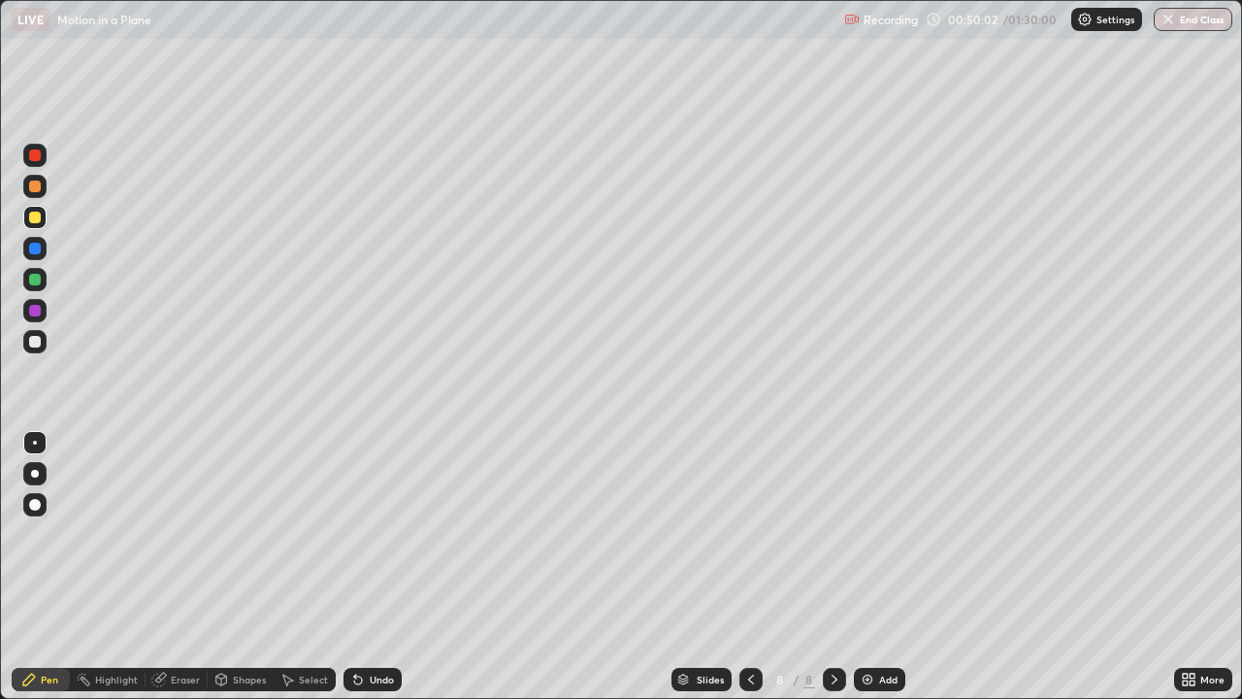
click at [874, 567] on div "Add" at bounding box center [879, 679] width 51 height 23
click at [250, 567] on div "Shapes" at bounding box center [241, 679] width 66 height 23
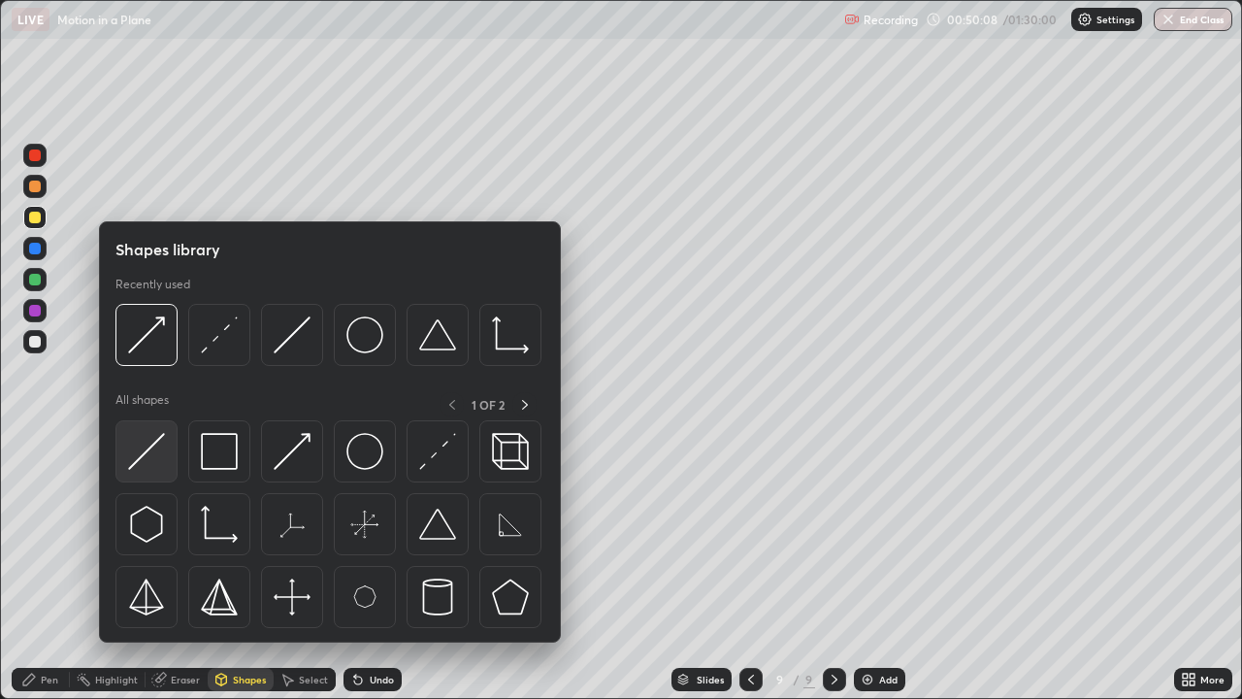
click at [155, 464] on img at bounding box center [146, 451] width 37 height 37
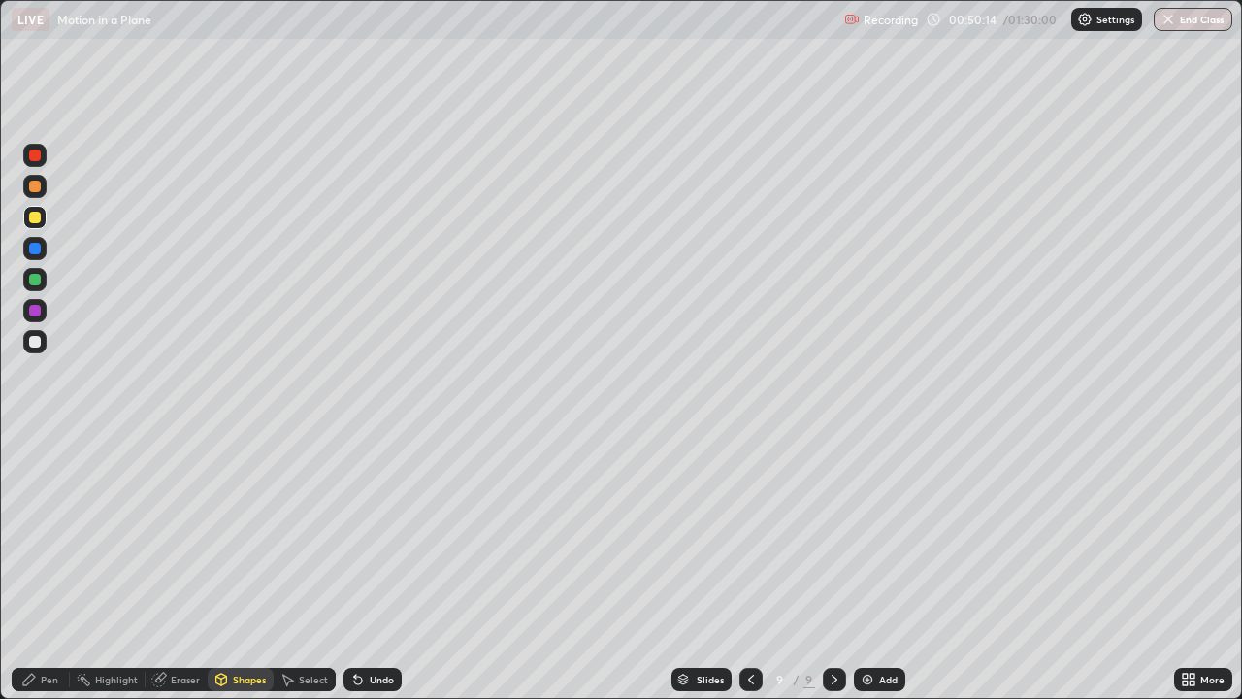
click at [250, 567] on div "Shapes" at bounding box center [249, 679] width 33 height 10
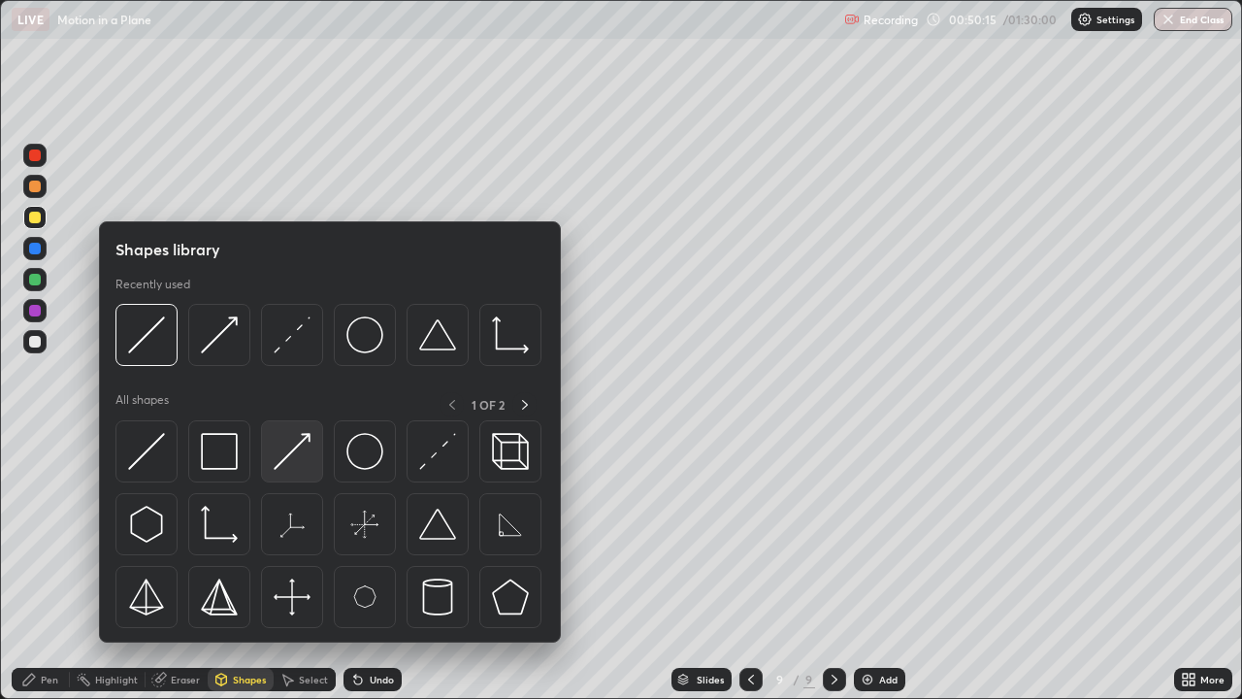
click at [303, 454] on img at bounding box center [292, 451] width 37 height 37
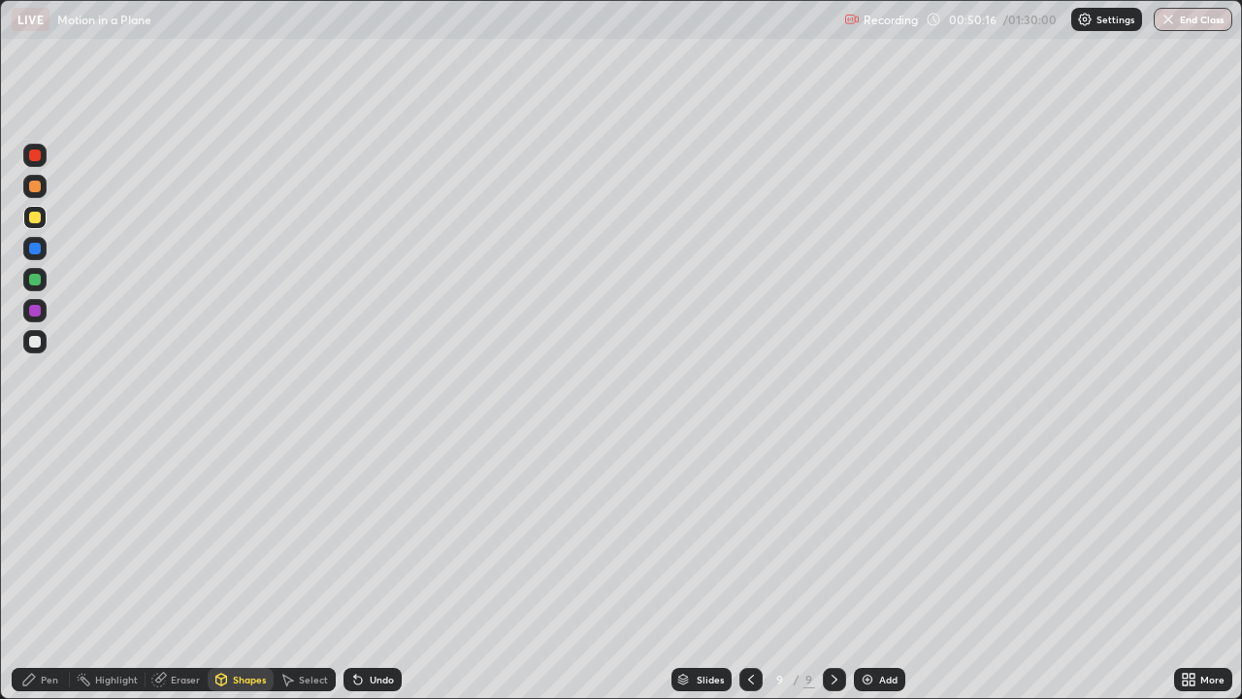
click at [39, 285] on div at bounding box center [34, 279] width 23 height 23
click at [42, 567] on div "Pen" at bounding box center [49, 679] width 17 height 10
click at [374, 567] on div "Undo" at bounding box center [382, 679] width 24 height 10
click at [375, 567] on div "Undo" at bounding box center [373, 679] width 58 height 23
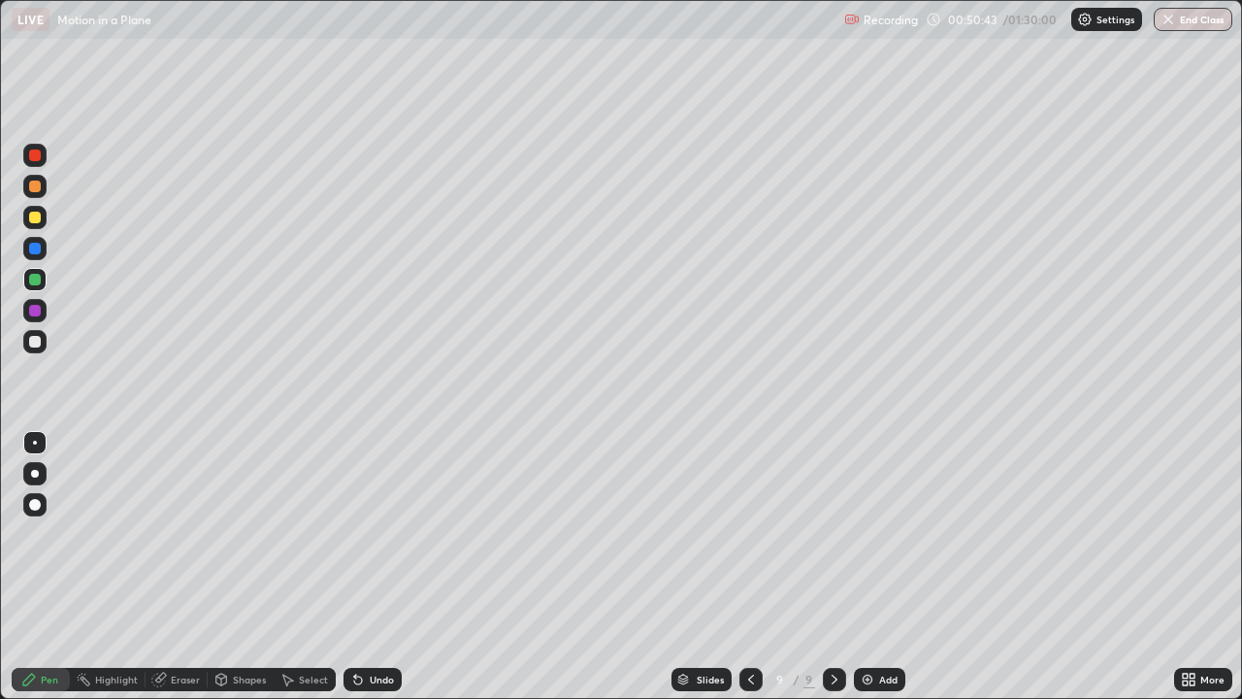
click at [253, 567] on div "Shapes" at bounding box center [249, 679] width 33 height 10
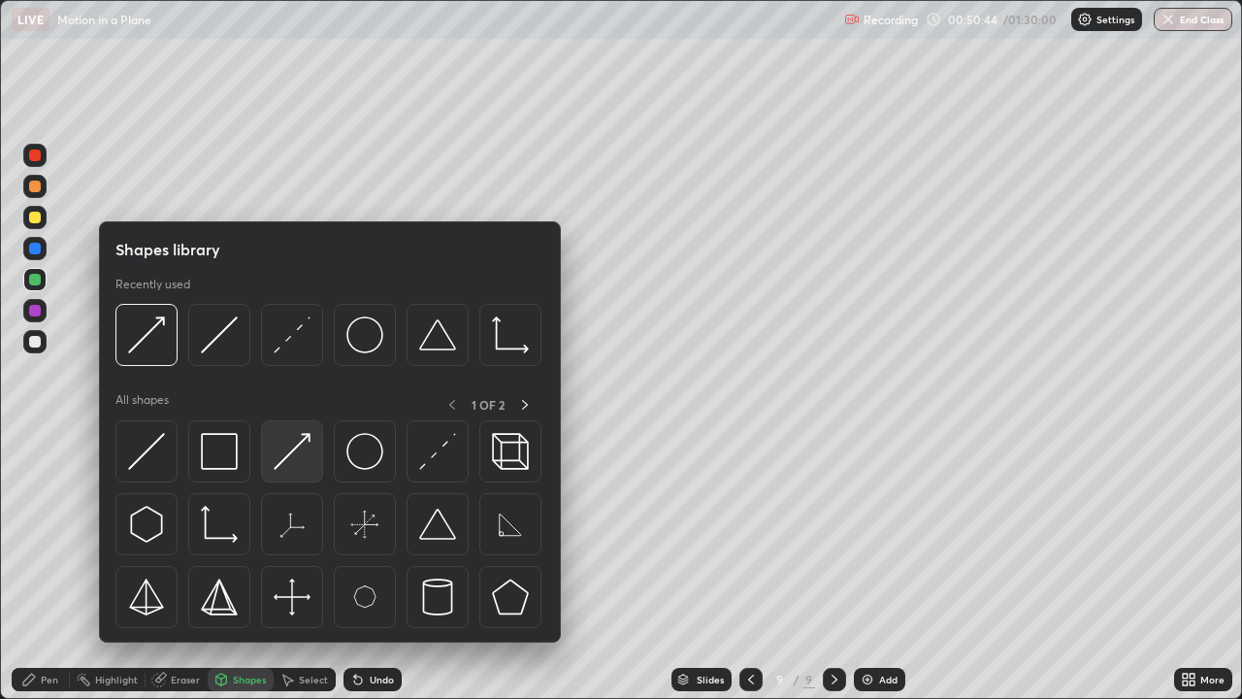
click at [299, 450] on img at bounding box center [292, 451] width 37 height 37
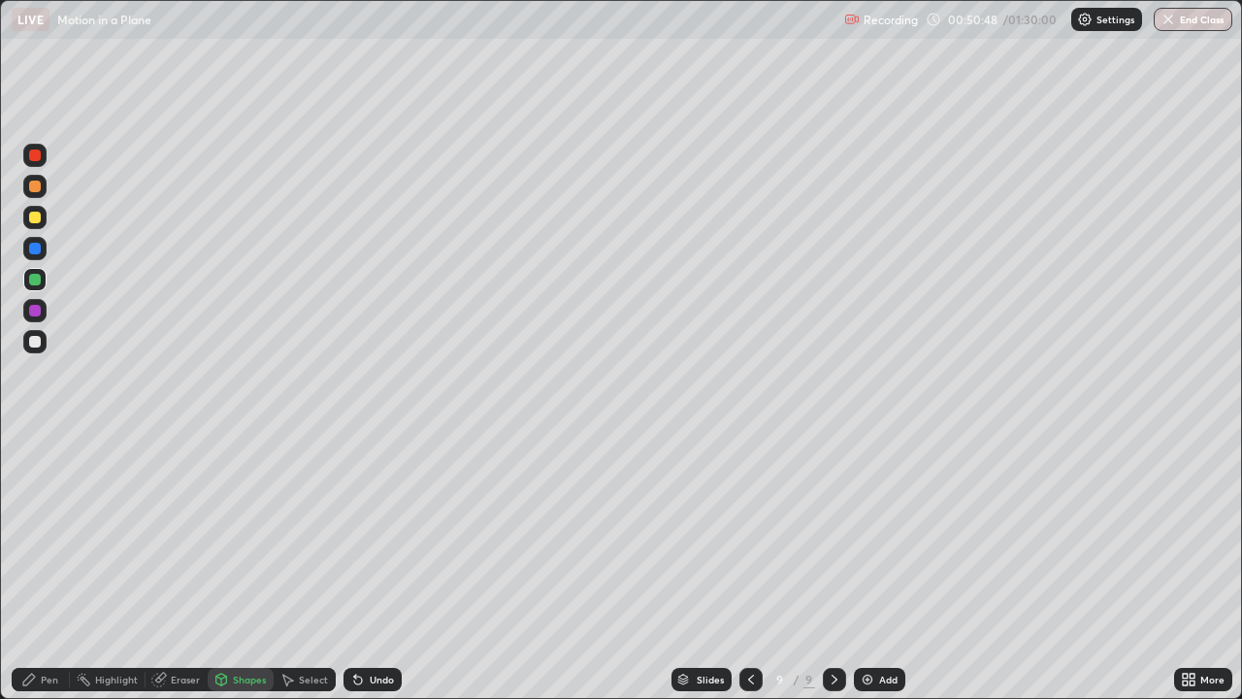
click at [57, 567] on div "Pen" at bounding box center [49, 679] width 17 height 10
click at [385, 567] on div "Undo" at bounding box center [382, 679] width 24 height 10
click at [384, 567] on div "Undo" at bounding box center [382, 679] width 24 height 10
click at [386, 567] on div "Undo" at bounding box center [382, 679] width 24 height 10
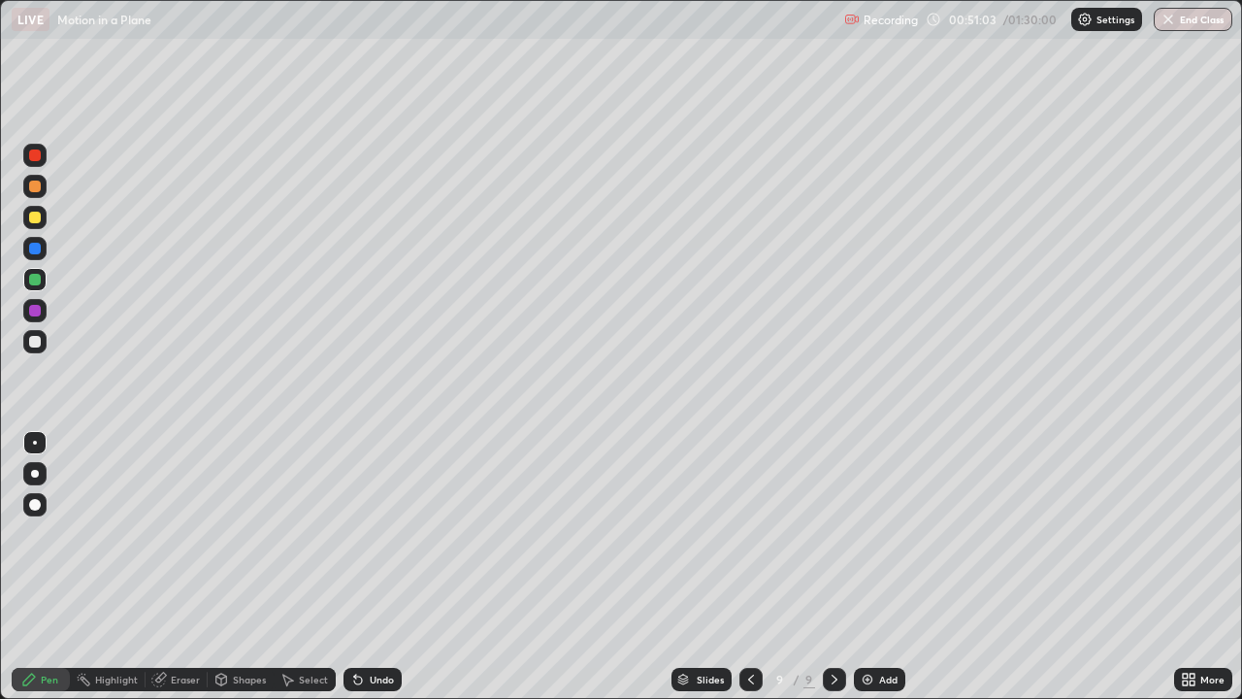
click at [387, 567] on div "Undo" at bounding box center [382, 679] width 24 height 10
click at [391, 567] on div "Undo" at bounding box center [382, 679] width 24 height 10
click at [36, 339] on div at bounding box center [35, 342] width 12 height 12
click at [36, 311] on div at bounding box center [35, 311] width 12 height 12
click at [879, 567] on div "Add" at bounding box center [888, 679] width 18 height 10
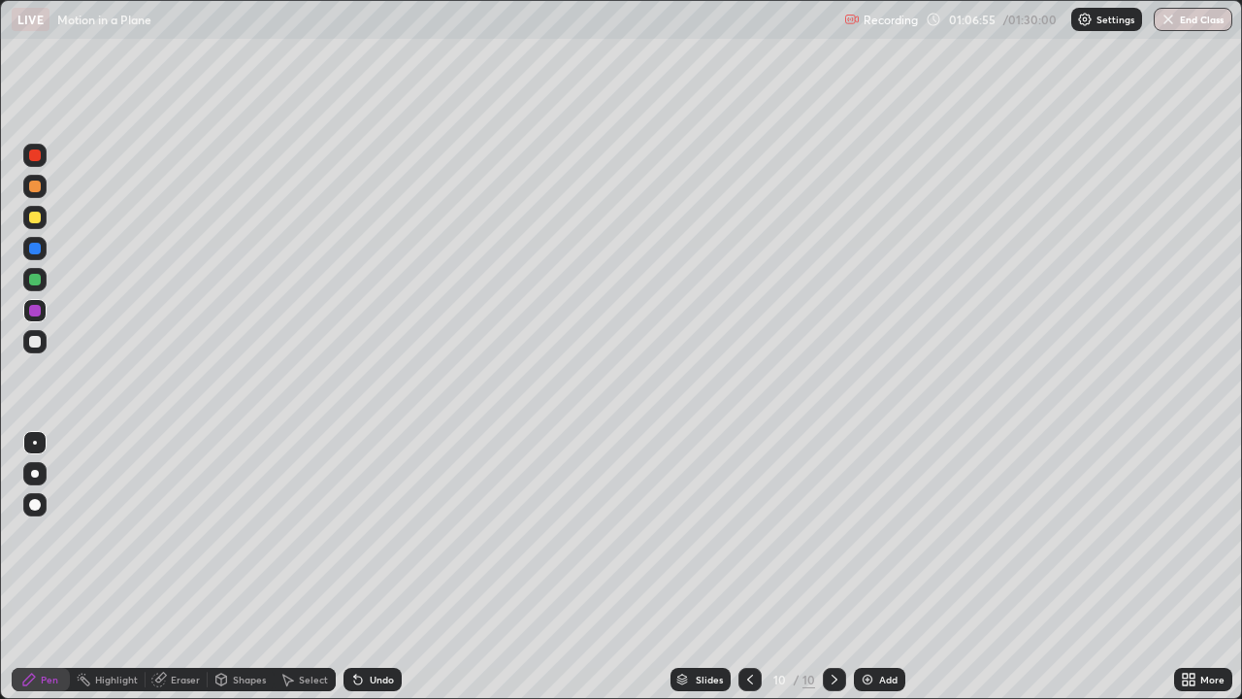
click at [245, 567] on div "Shapes" at bounding box center [249, 679] width 33 height 10
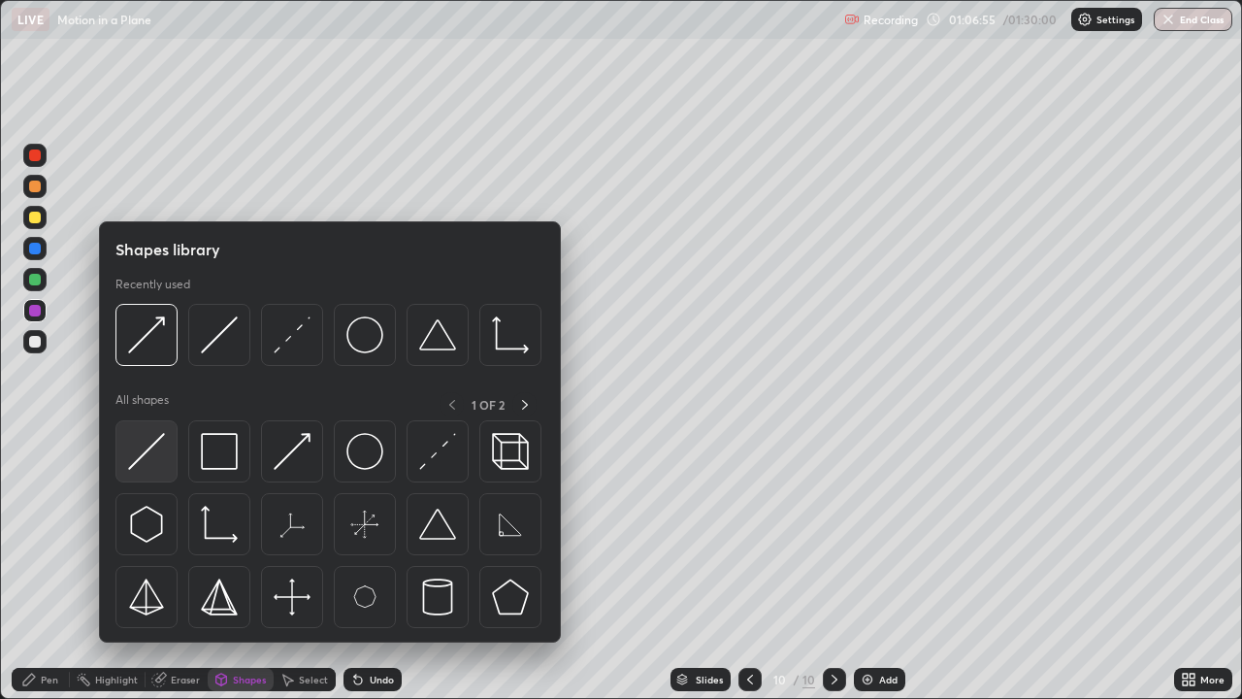
click at [150, 459] on img at bounding box center [146, 451] width 37 height 37
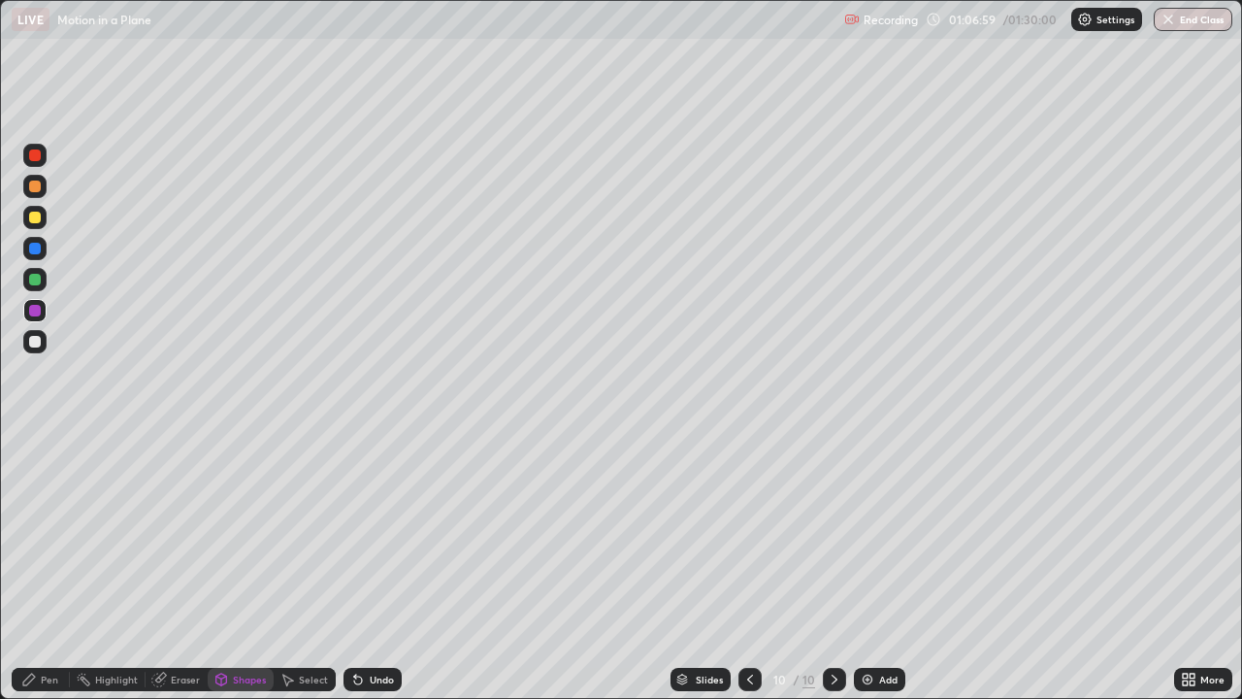
click at [242, 567] on div "Shapes" at bounding box center [249, 679] width 33 height 10
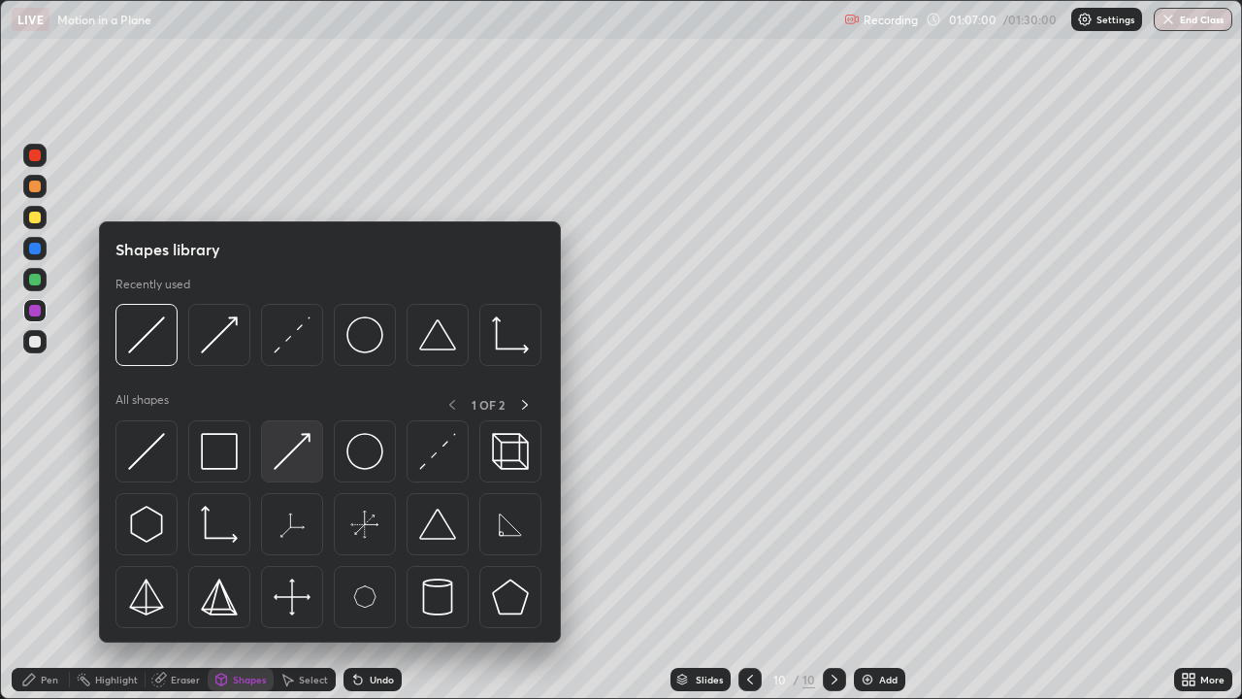
click at [297, 461] on img at bounding box center [292, 451] width 37 height 37
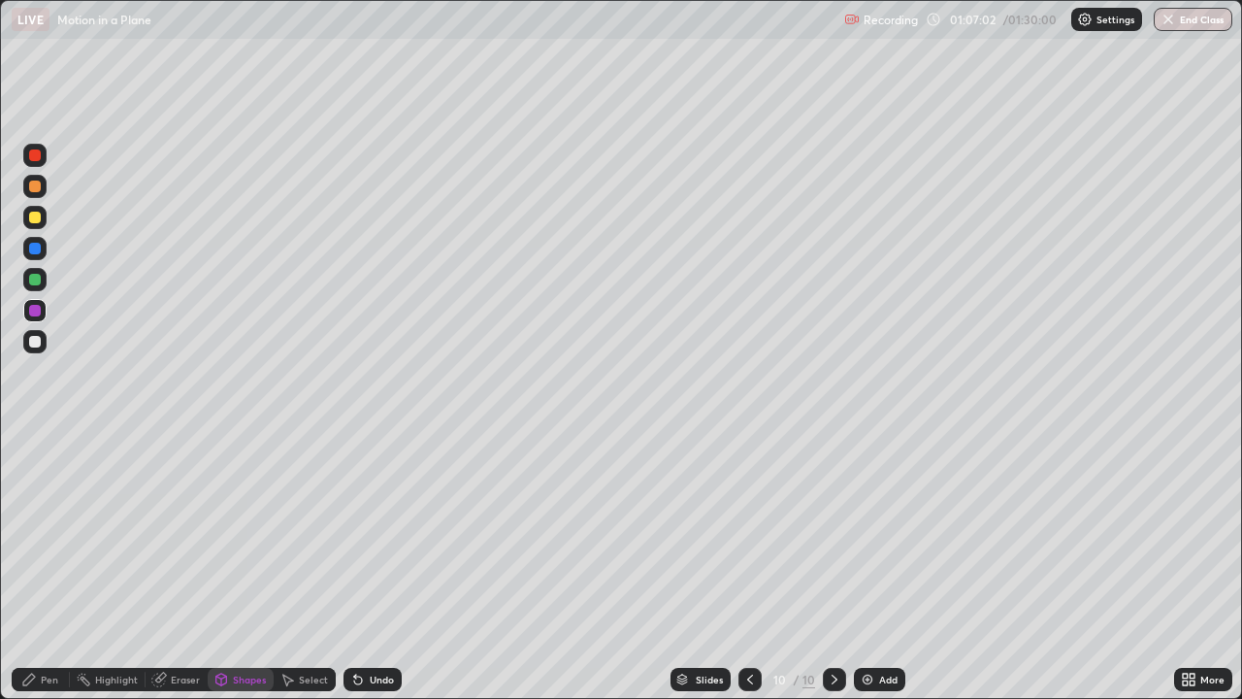
click at [54, 567] on div "Pen" at bounding box center [49, 679] width 17 height 10
click at [260, 567] on div "Shapes" at bounding box center [249, 679] width 33 height 10
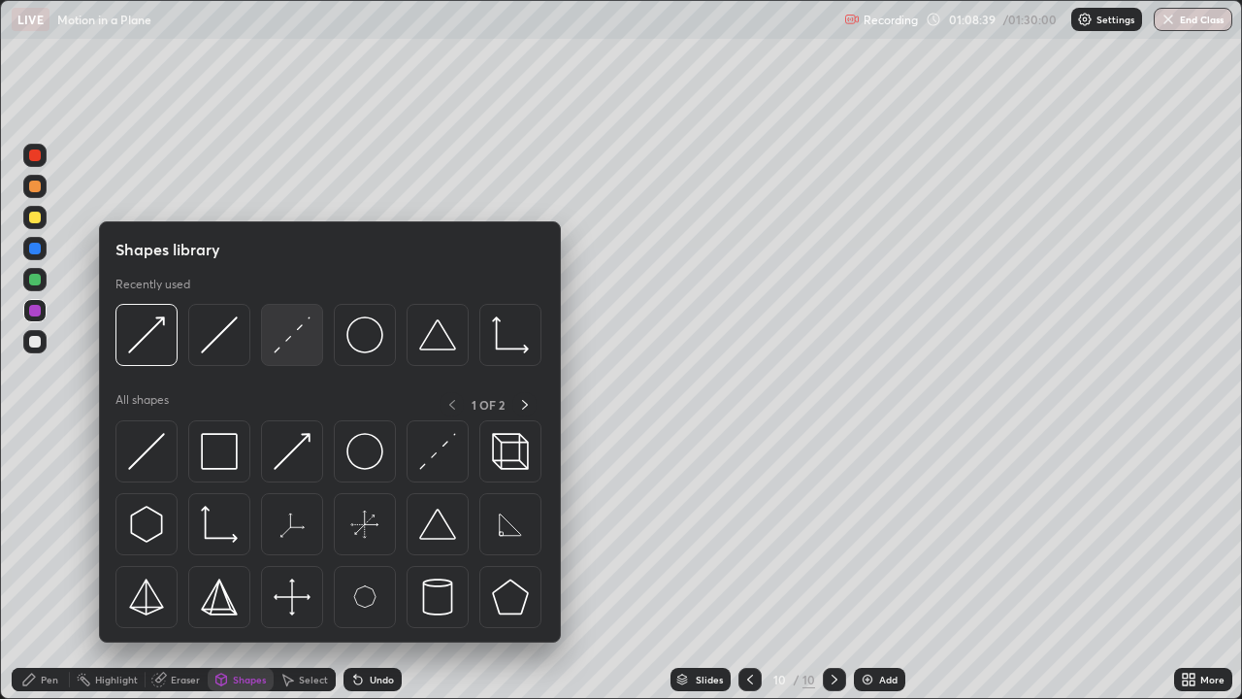
click at [300, 348] on img at bounding box center [292, 334] width 37 height 37
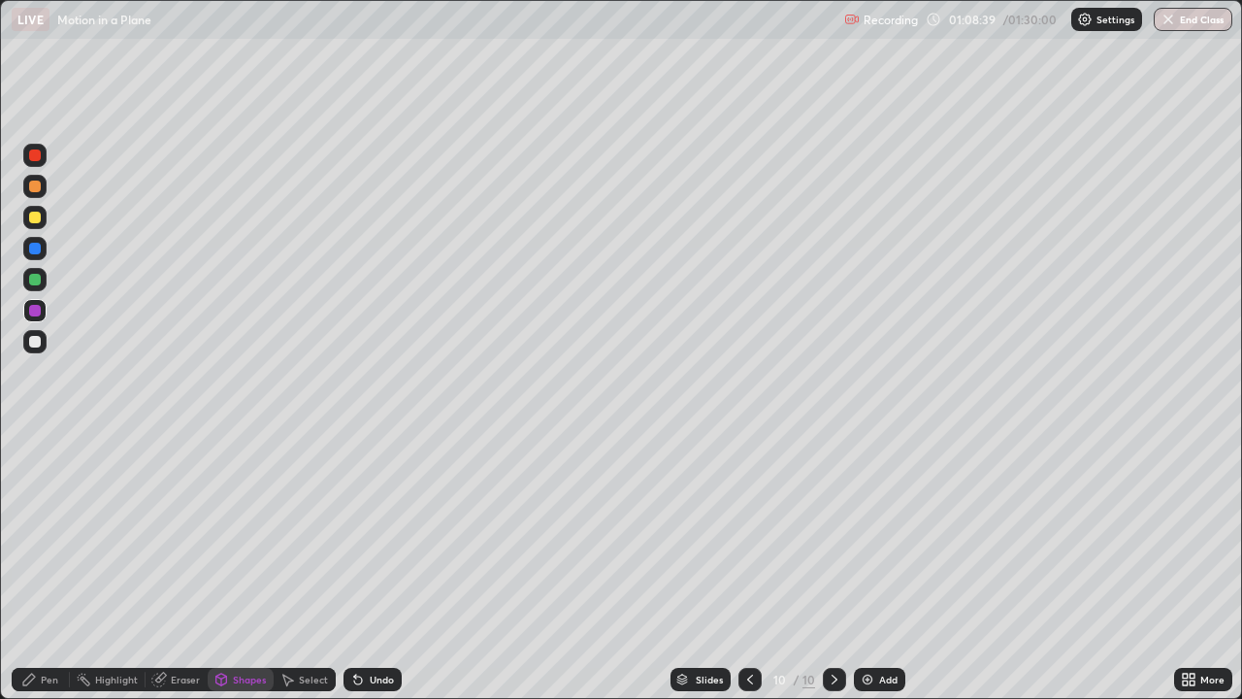
click at [44, 274] on div at bounding box center [34, 279] width 23 height 23
click at [54, 567] on div "Pen" at bounding box center [49, 679] width 17 height 10
click at [375, 567] on div "Undo" at bounding box center [382, 679] width 24 height 10
click at [38, 337] on div at bounding box center [35, 342] width 12 height 12
click at [176, 567] on div "Eraser" at bounding box center [185, 679] width 29 height 10
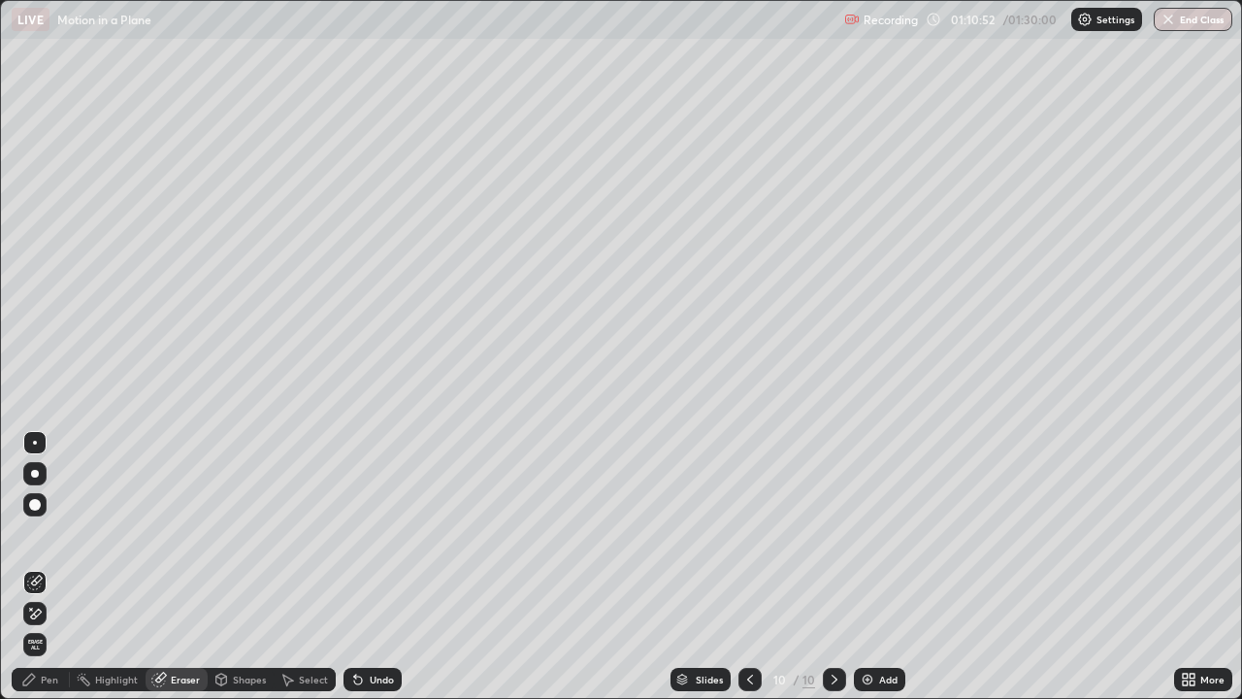
click at [50, 567] on div "Pen" at bounding box center [49, 679] width 17 height 10
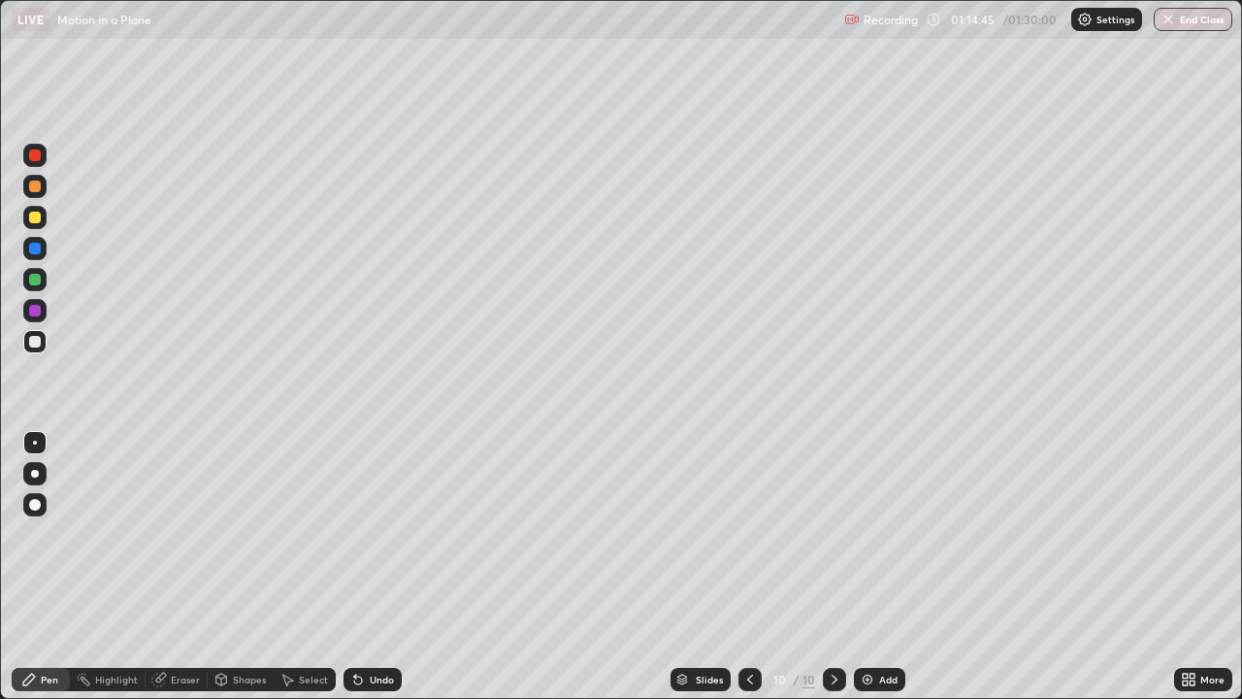
click at [254, 567] on div "Shapes" at bounding box center [249, 679] width 33 height 10
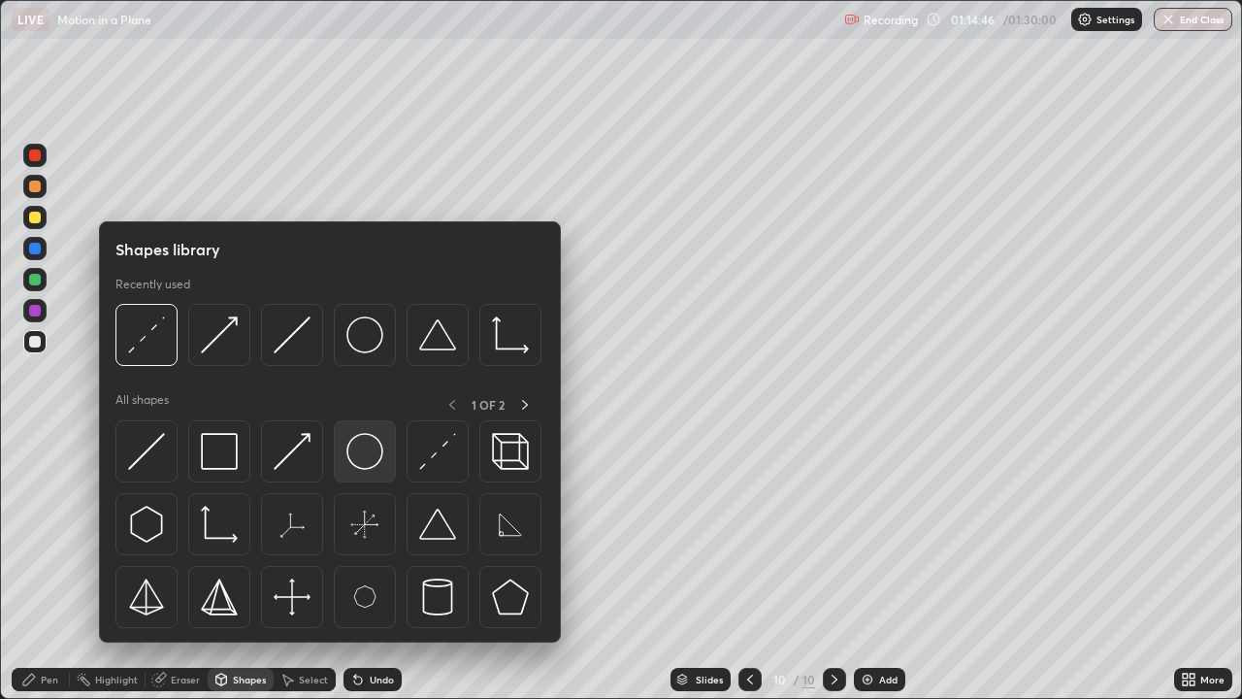
click at [390, 445] on div at bounding box center [365, 451] width 62 height 62
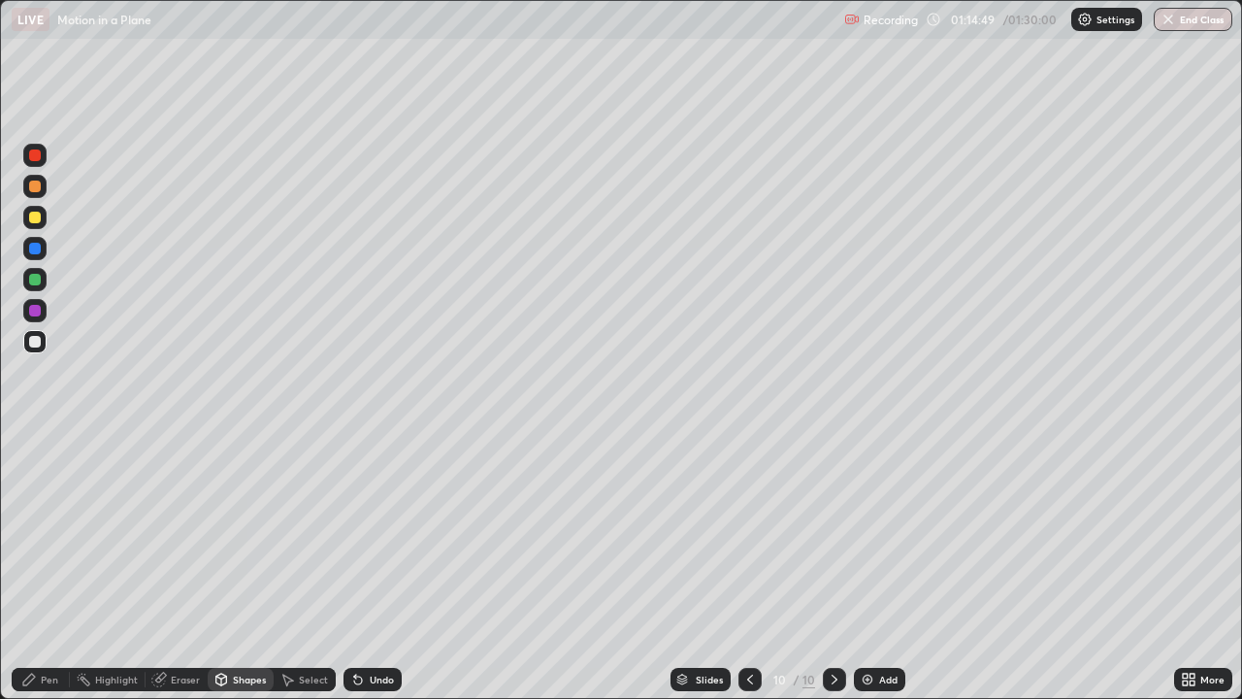
click at [247, 567] on div "Shapes" at bounding box center [249, 679] width 33 height 10
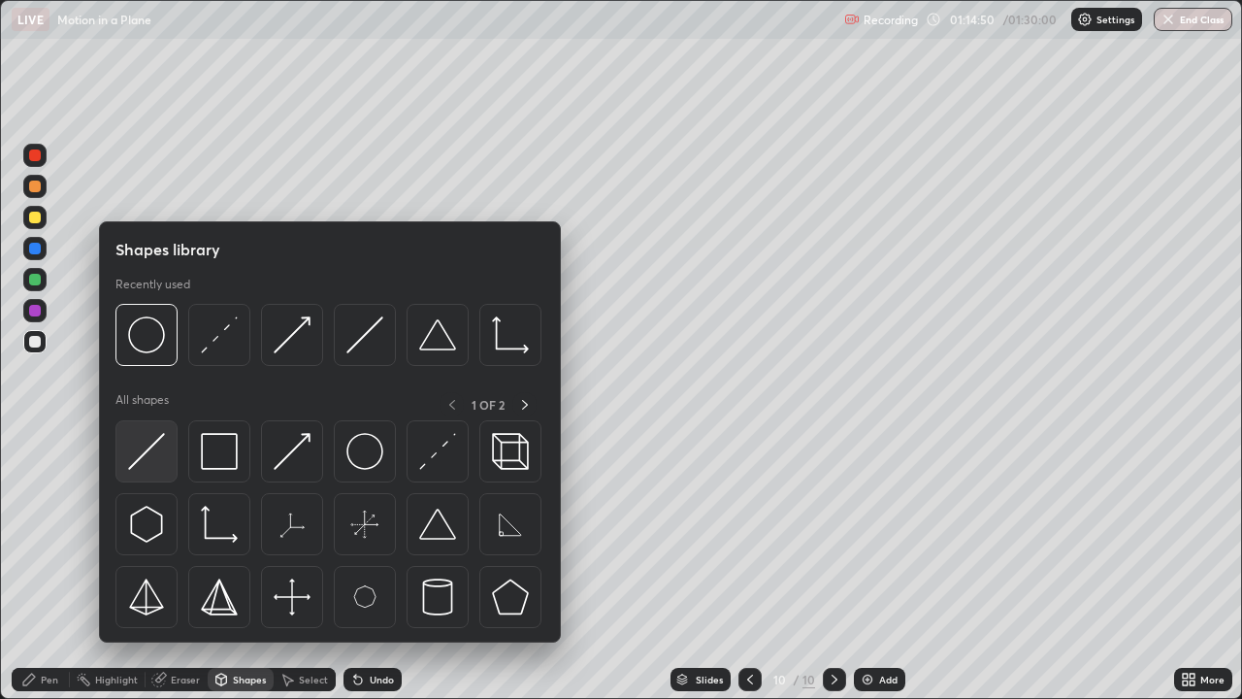
click at [161, 465] on img at bounding box center [146, 451] width 37 height 37
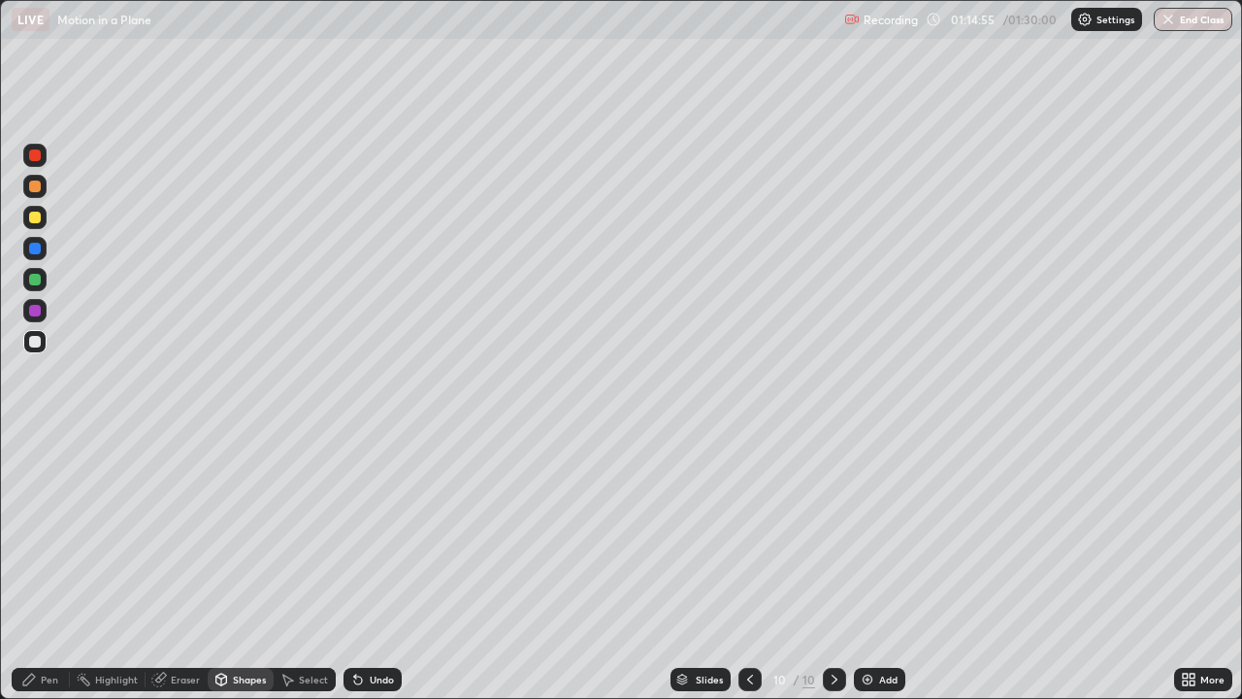
click at [186, 567] on div "Eraser" at bounding box center [185, 679] width 29 height 10
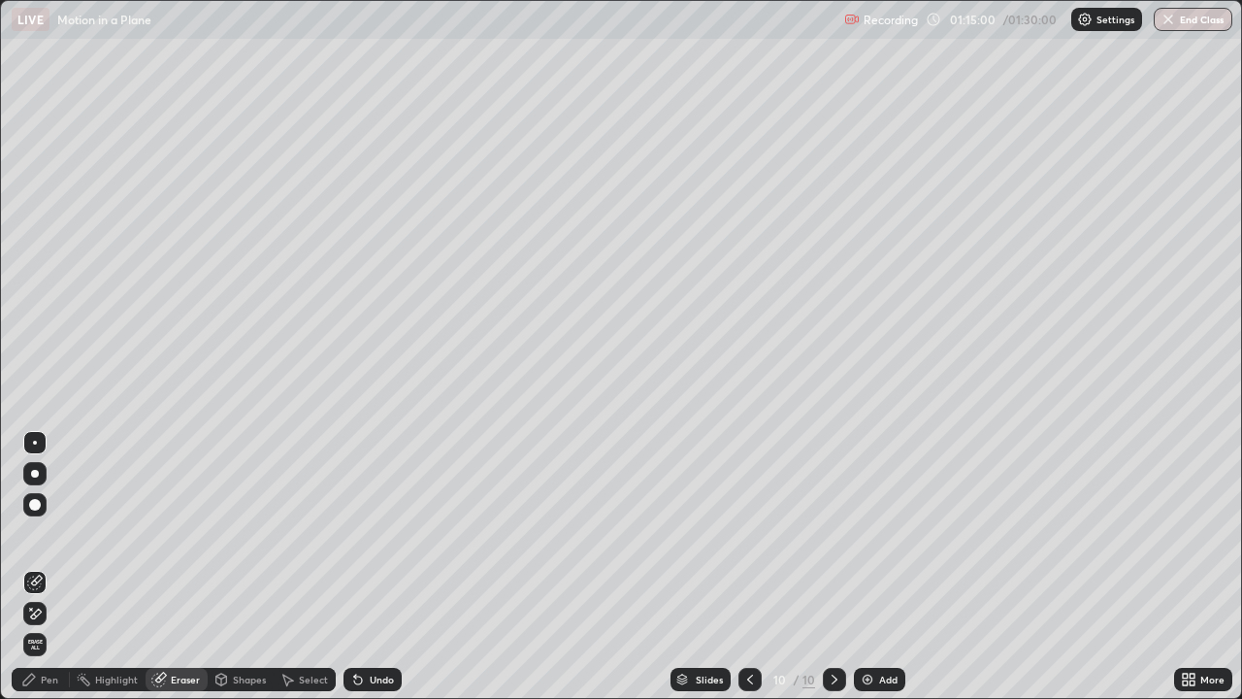
click at [247, 567] on div "Shapes" at bounding box center [249, 679] width 33 height 10
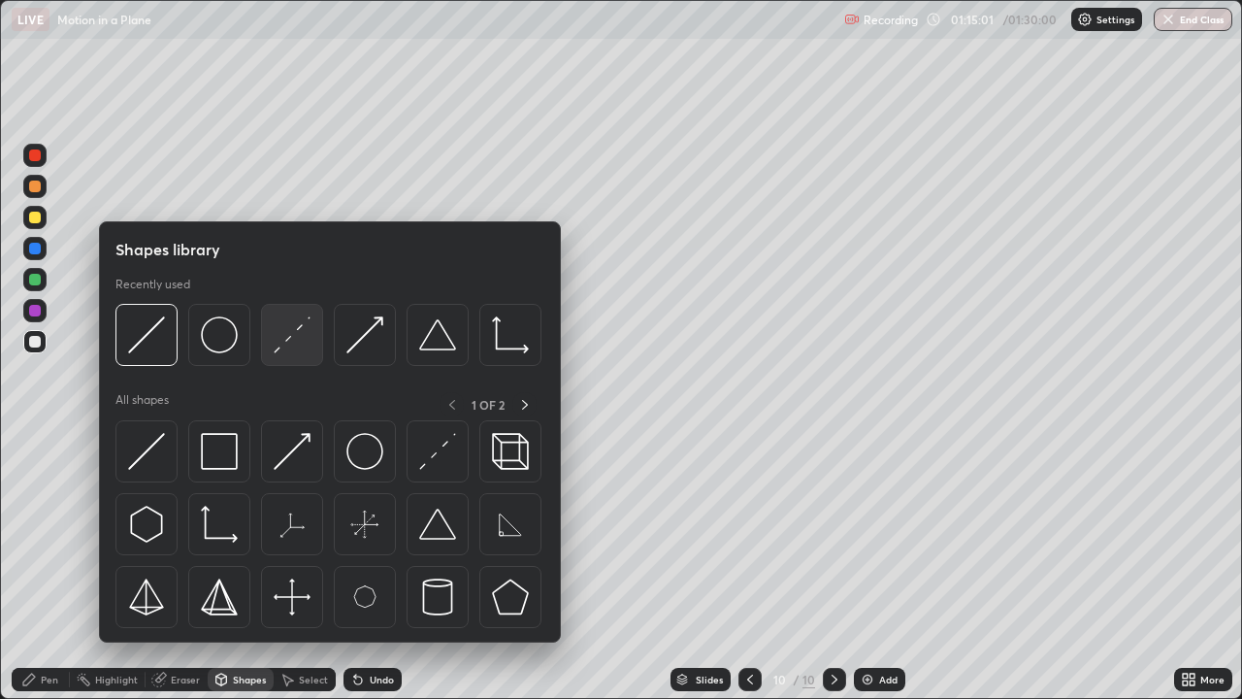
click at [286, 347] on img at bounding box center [292, 334] width 37 height 37
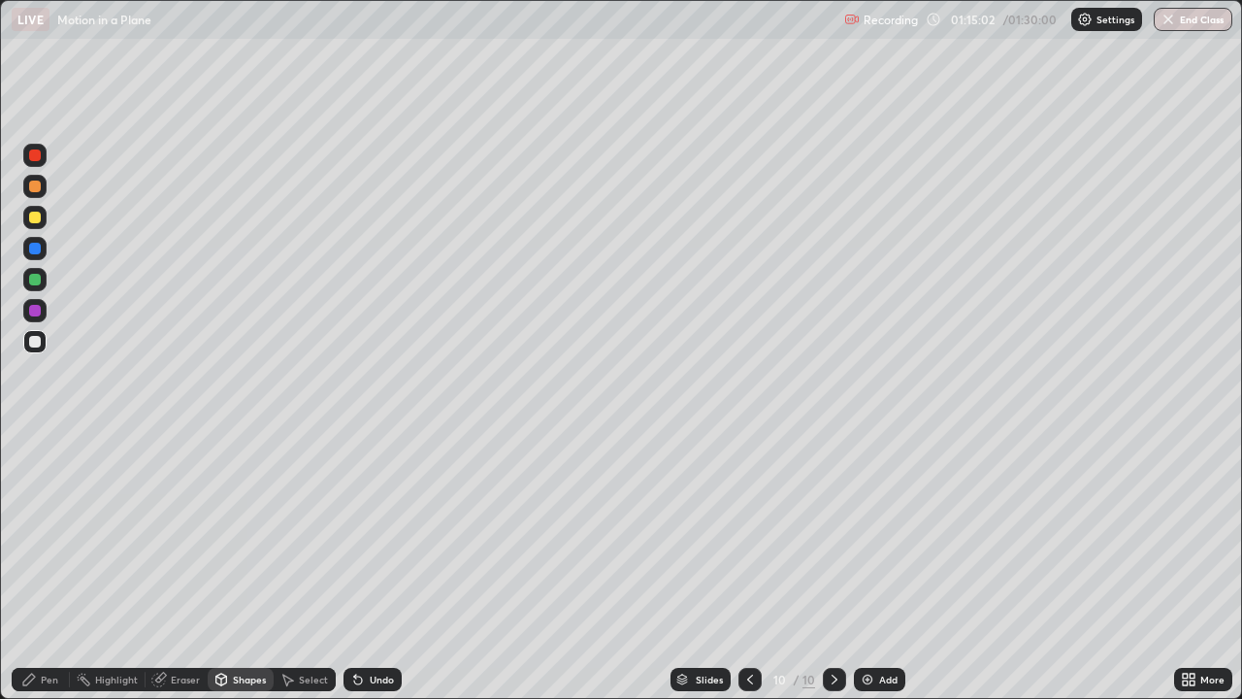
click at [36, 220] on div at bounding box center [35, 218] width 12 height 12
click at [52, 567] on div "Pen" at bounding box center [49, 679] width 17 height 10
click at [253, 567] on div "Shapes" at bounding box center [249, 679] width 33 height 10
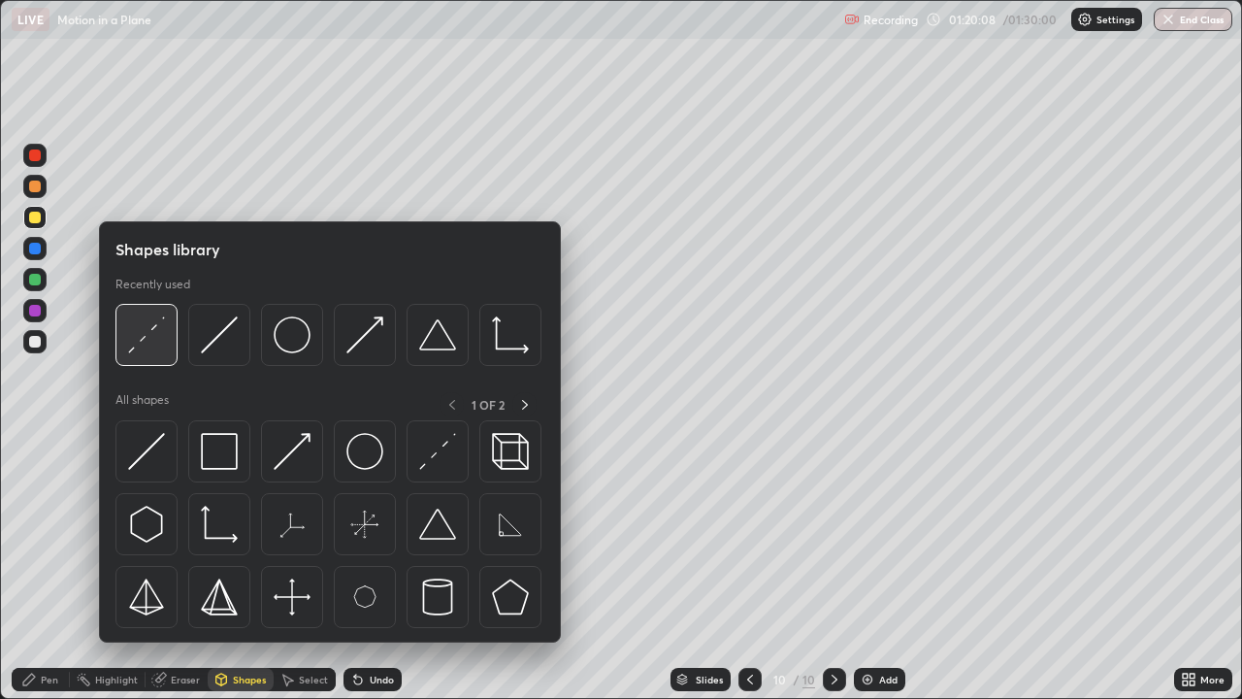
click at [163, 353] on img at bounding box center [146, 334] width 37 height 37
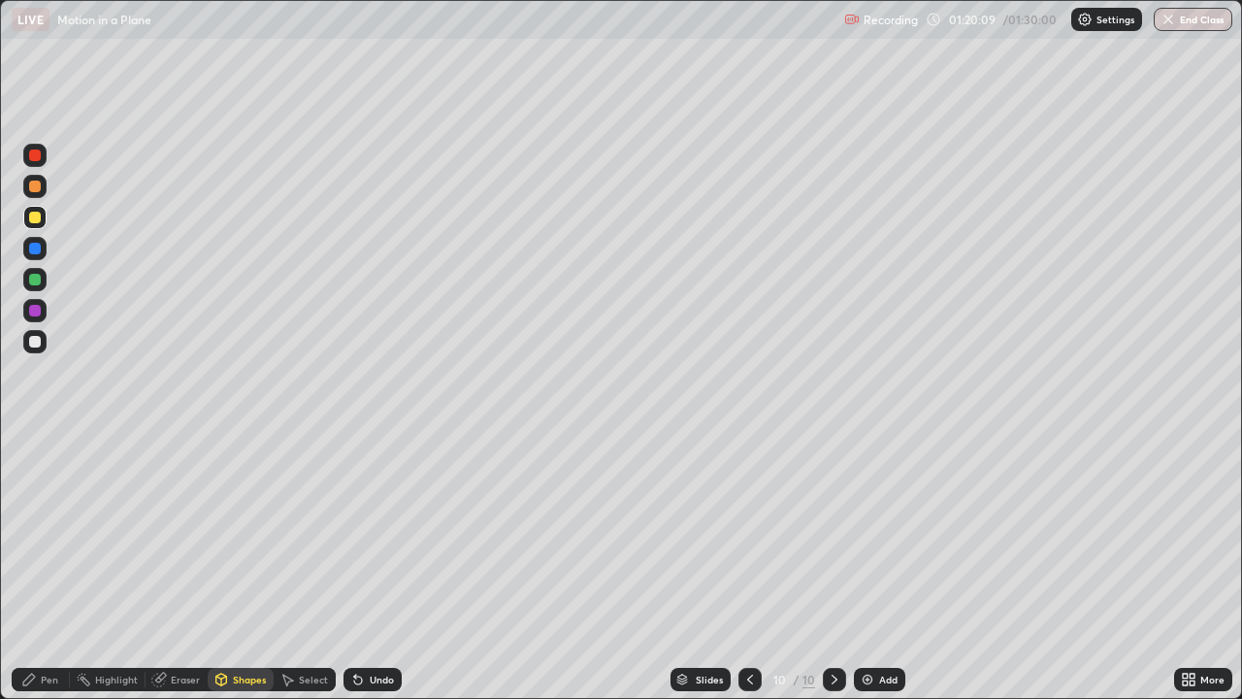
click at [46, 190] on div at bounding box center [34, 186] width 23 height 23
click at [58, 567] on div "Pen" at bounding box center [41, 679] width 58 height 23
click at [1193, 26] on button "End Class" at bounding box center [1193, 19] width 79 height 23
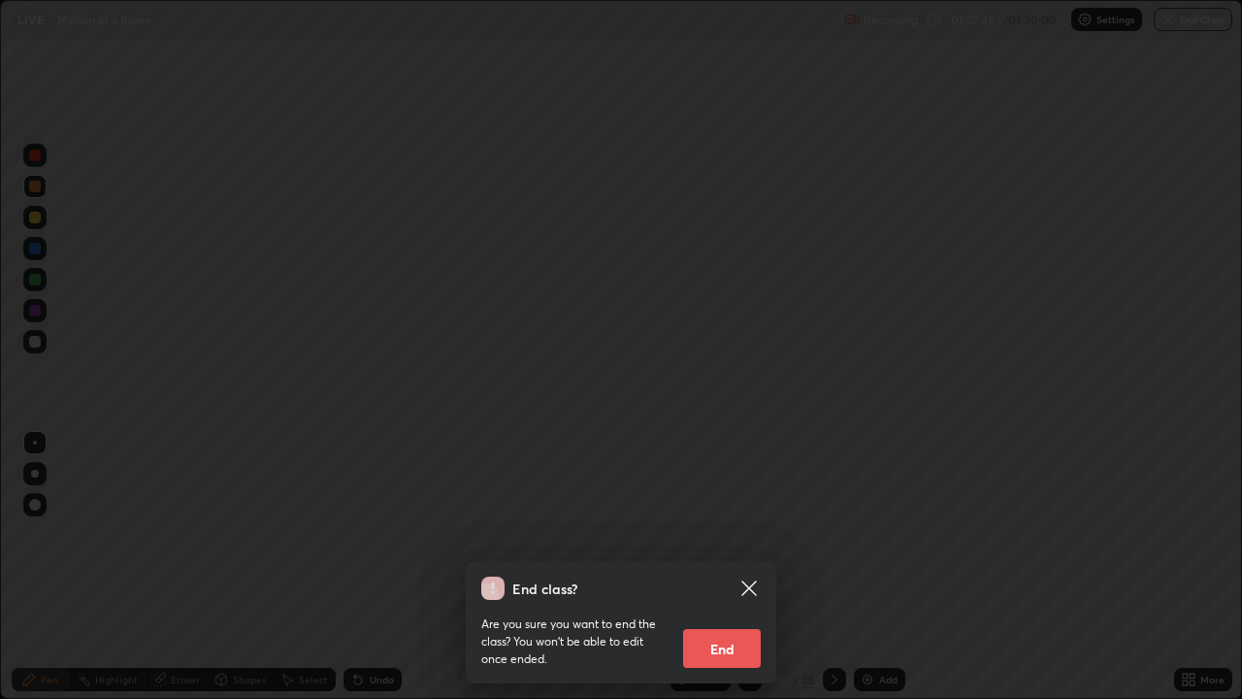
click at [736, 567] on button "End" at bounding box center [722, 648] width 78 height 39
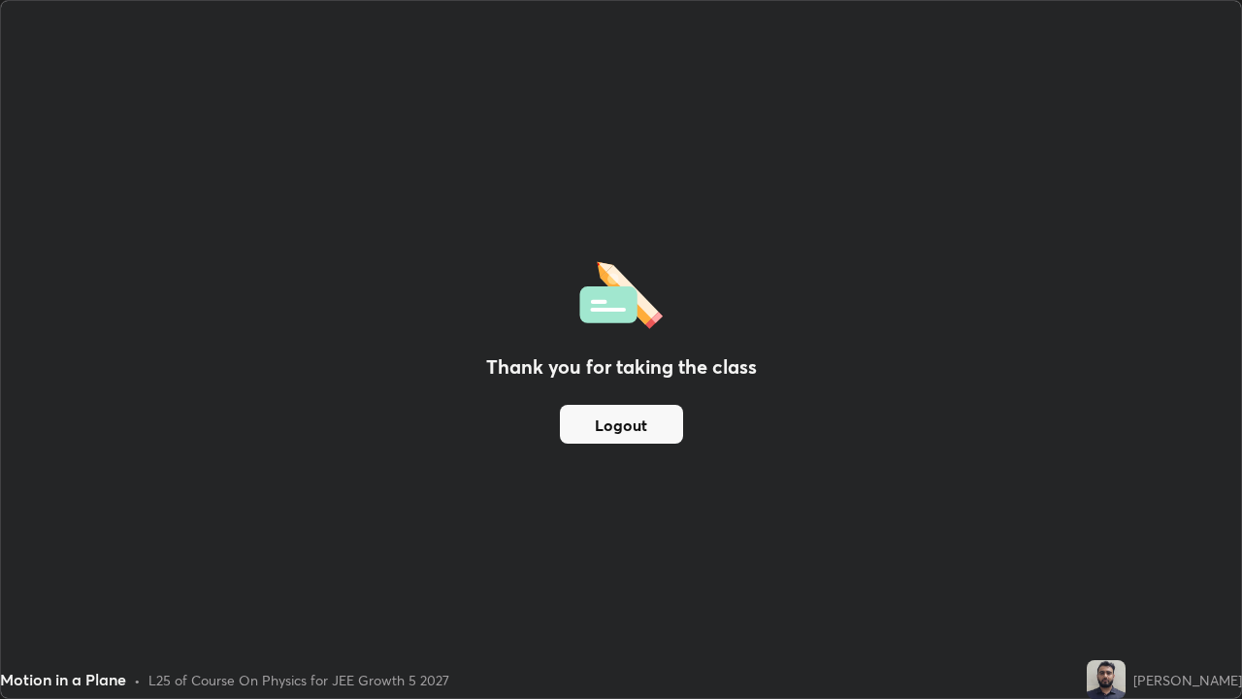
click at [643, 435] on button "Logout" at bounding box center [621, 424] width 123 height 39
